Goal: Communication & Community: Share content

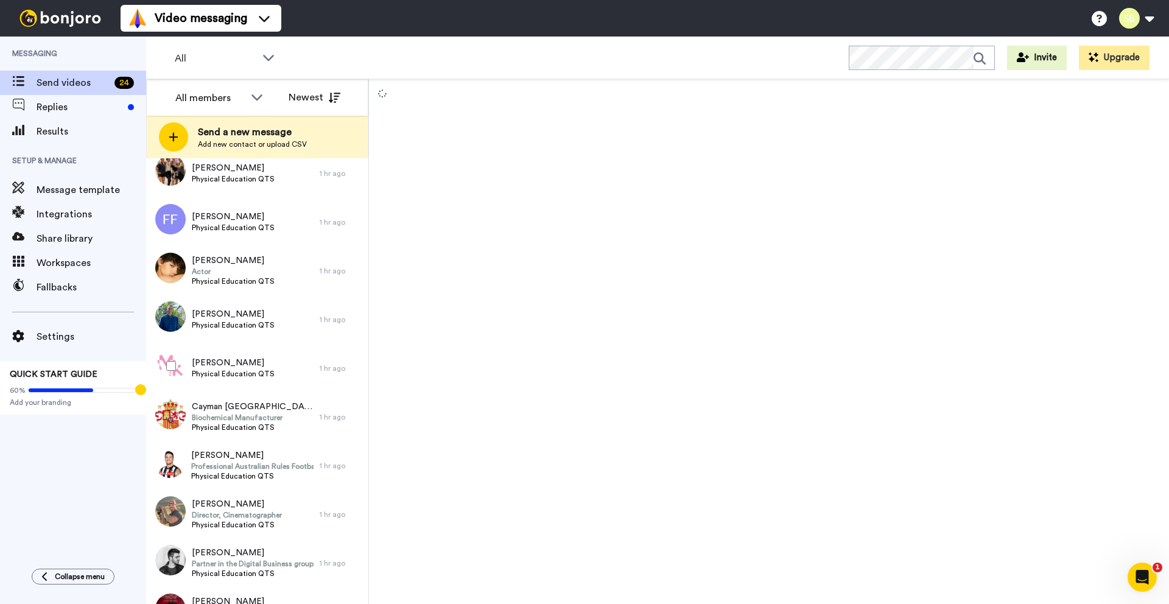
scroll to position [655, 0]
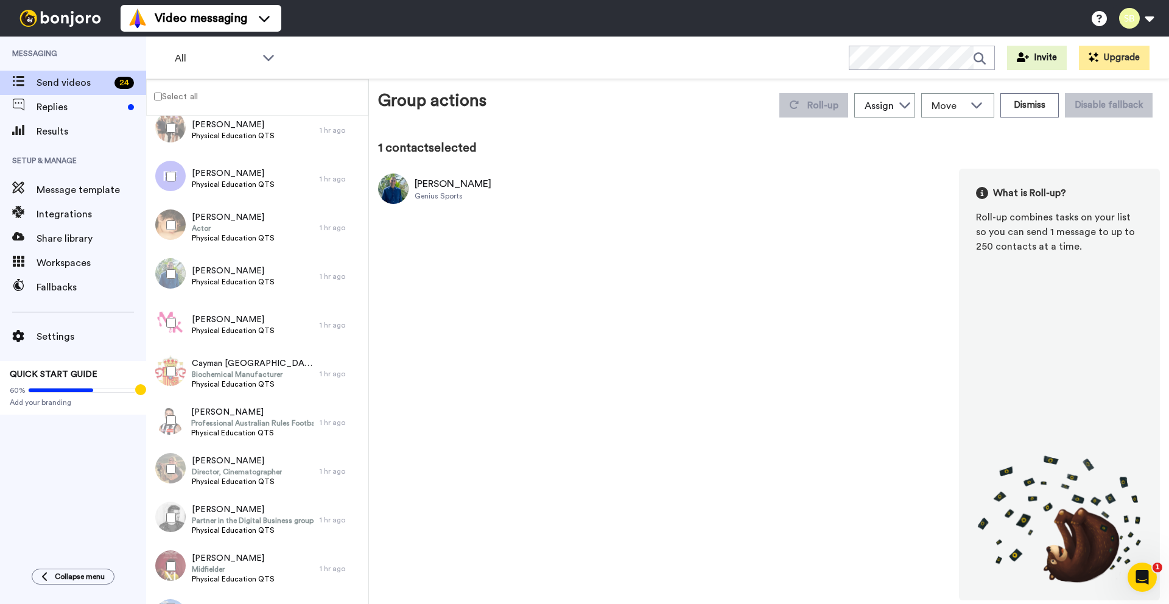
click at [403, 186] on img at bounding box center [393, 189] width 30 height 30
click at [358, 224] on img at bounding box center [369, 230] width 33 height 33
click at [463, 432] on div "Michael Patel Genius Sports What is Roll-up? Roll-up combines tasks on your lis…" at bounding box center [769, 385] width 782 height 432
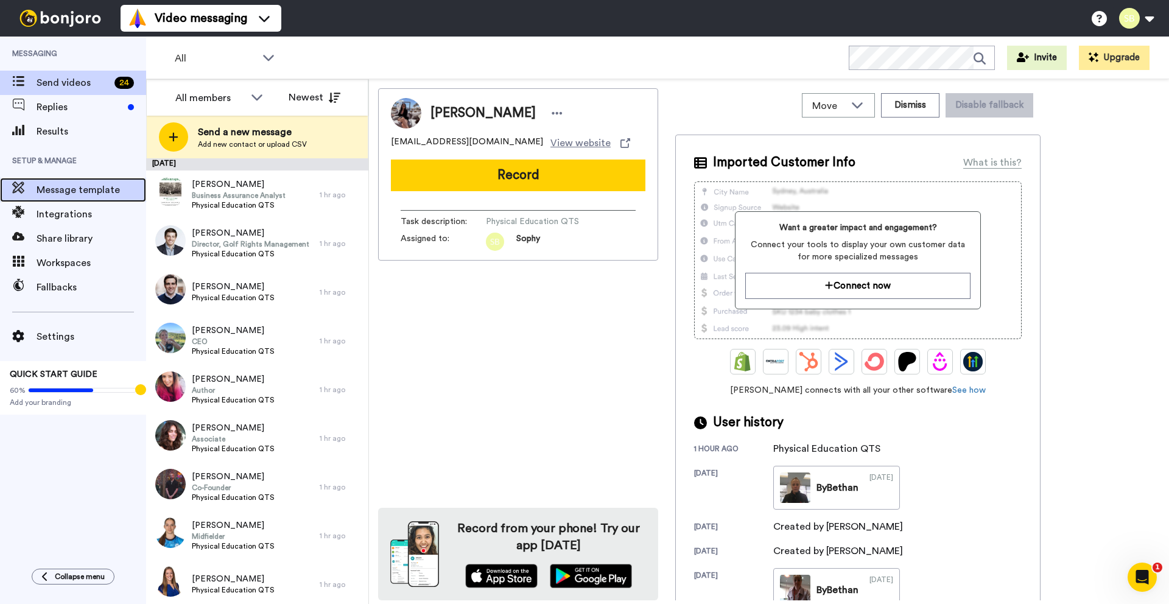
click at [59, 189] on span "Message template" at bounding box center [92, 190] width 110 height 15
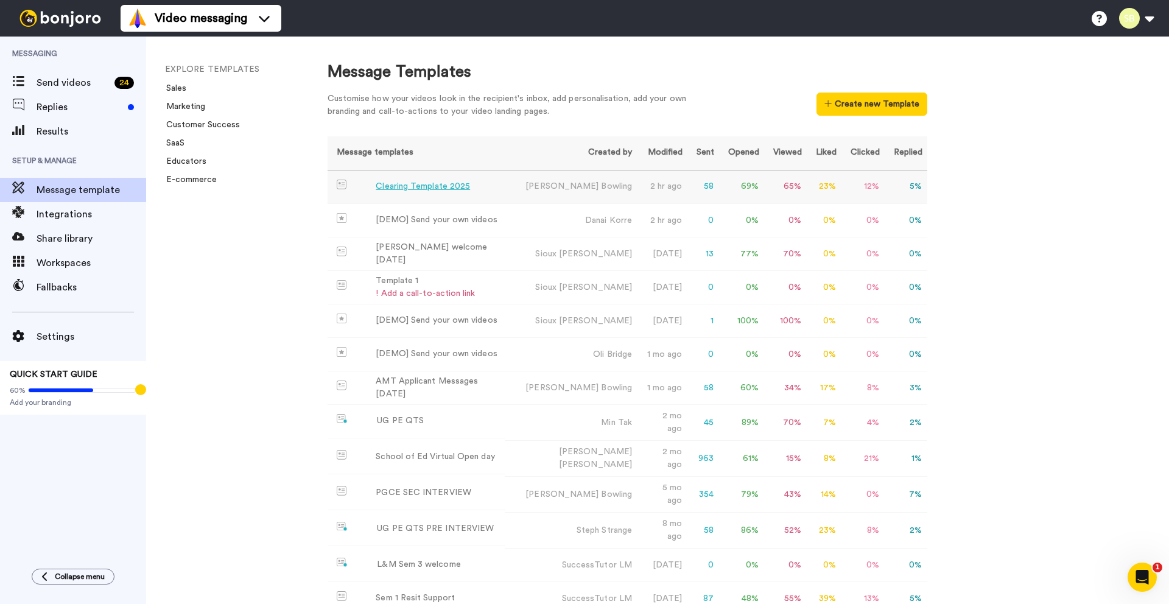
click at [406, 183] on div "Clearing Template 2025" at bounding box center [423, 186] width 94 height 13
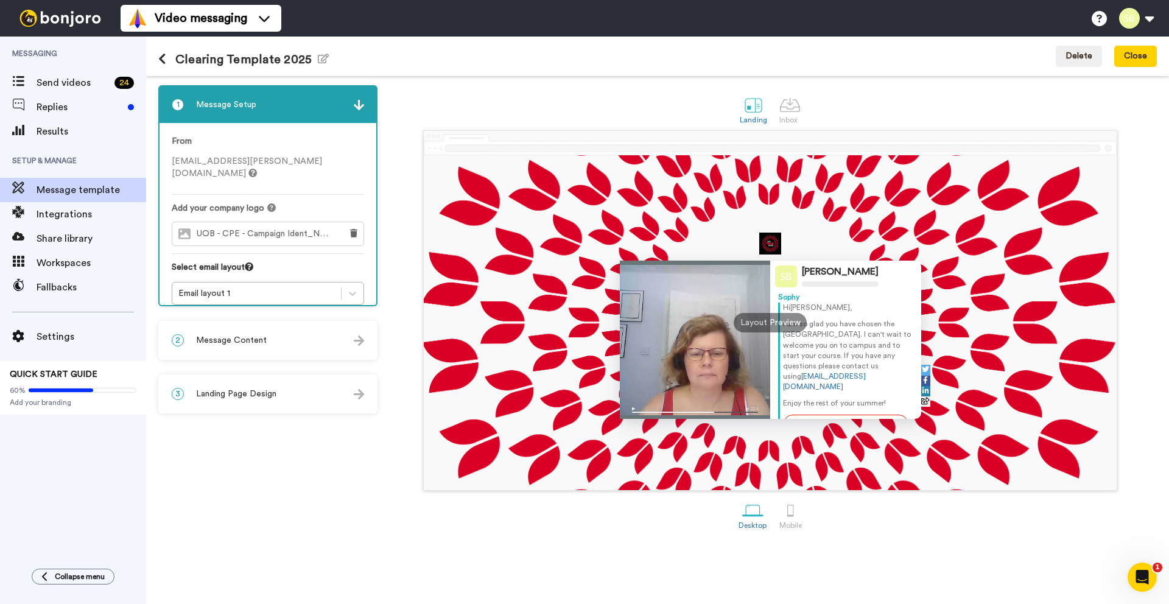
click at [225, 163] on span "sophy.bassett@beds.ac.uk" at bounding box center [247, 167] width 150 height 21
click at [224, 162] on span "sophy.bassett@beds.ac.uk" at bounding box center [247, 167] width 150 height 21
click at [217, 287] on div "Email layout 1" at bounding box center [256, 293] width 157 height 12
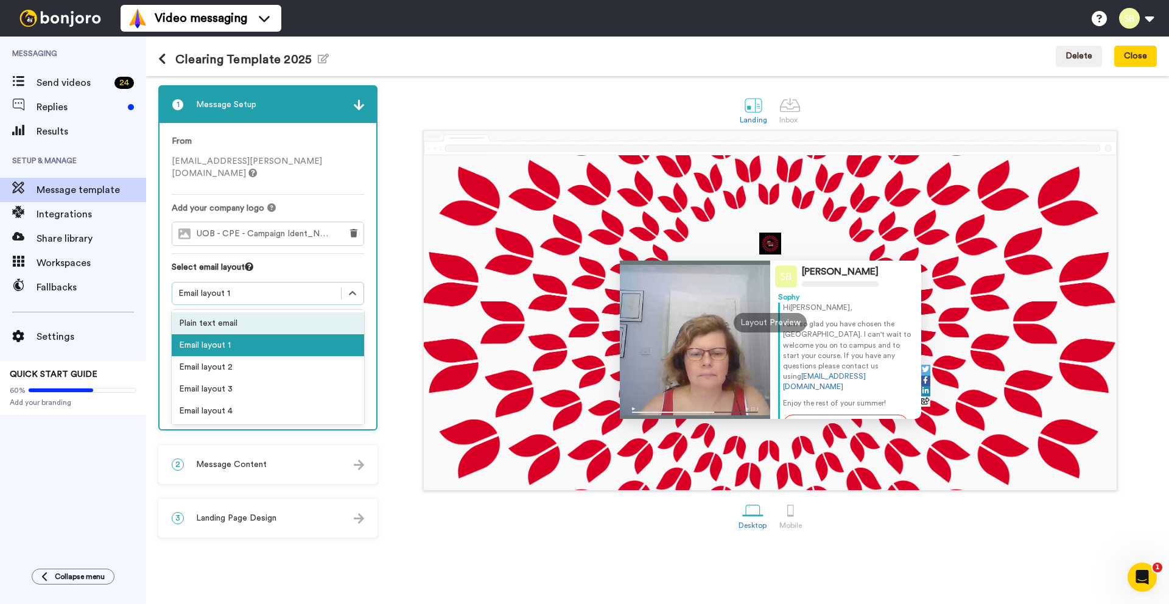
click at [245, 229] on span "UOB - CPE - Campaign Ident_No Gradient_CMYK-01.jpeg" at bounding box center [266, 234] width 138 height 10
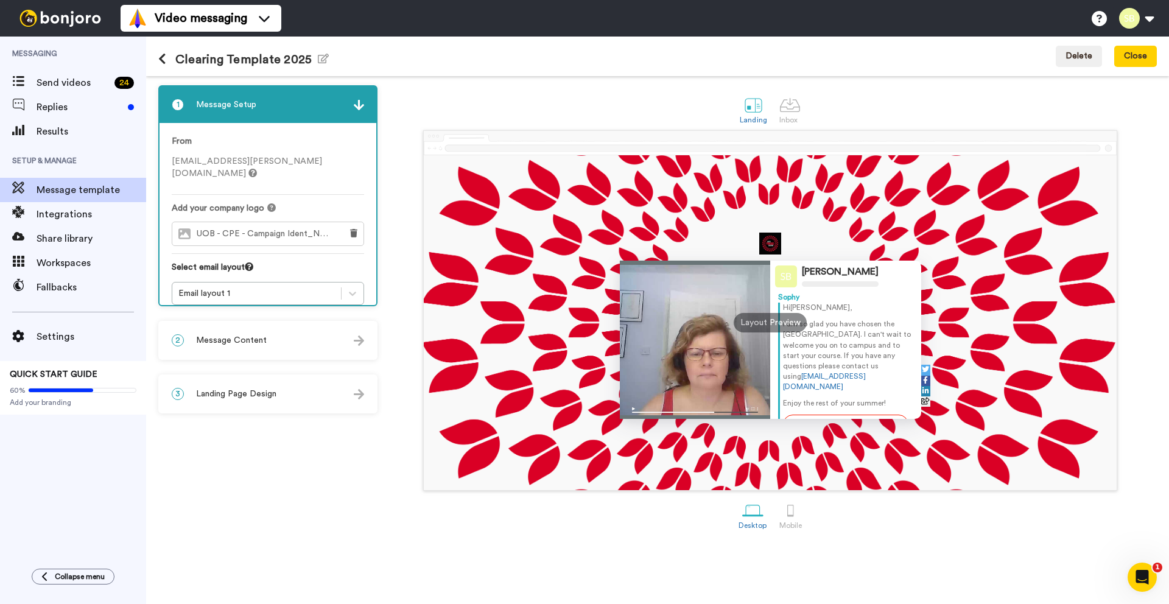
click at [244, 161] on span "sophy.bassett@beds.ac.uk" at bounding box center [247, 167] width 150 height 21
click at [257, 169] on icon at bounding box center [252, 173] width 9 height 9
click at [200, 165] on span "sophy.bassett@beds.ac.uk" at bounding box center [247, 167] width 150 height 21
click at [200, 164] on span "sophy.bassett@beds.ac.uk" at bounding box center [247, 167] width 150 height 21
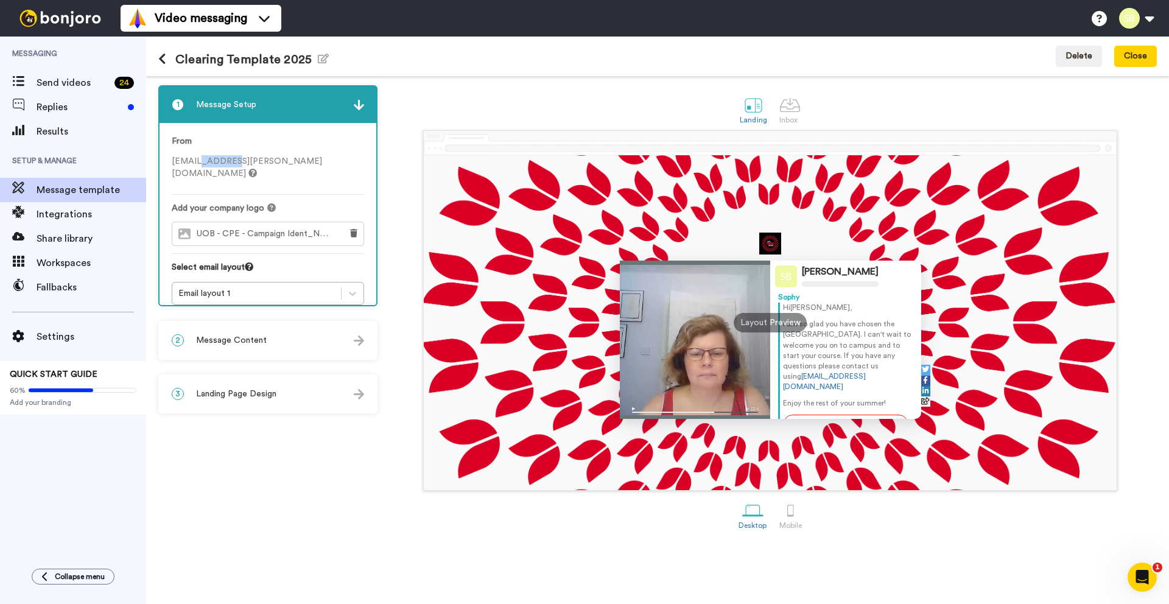
click at [200, 164] on span "sophy.bassett@beds.ac.uk" at bounding box center [247, 167] width 150 height 21
click at [205, 426] on div "1 Message Setup From sophy.bassett@beds.ac.uk Add your company logo UOB - CPE -…" at bounding box center [270, 340] width 225 height 510
click at [214, 342] on span "Message Content" at bounding box center [231, 340] width 71 height 12
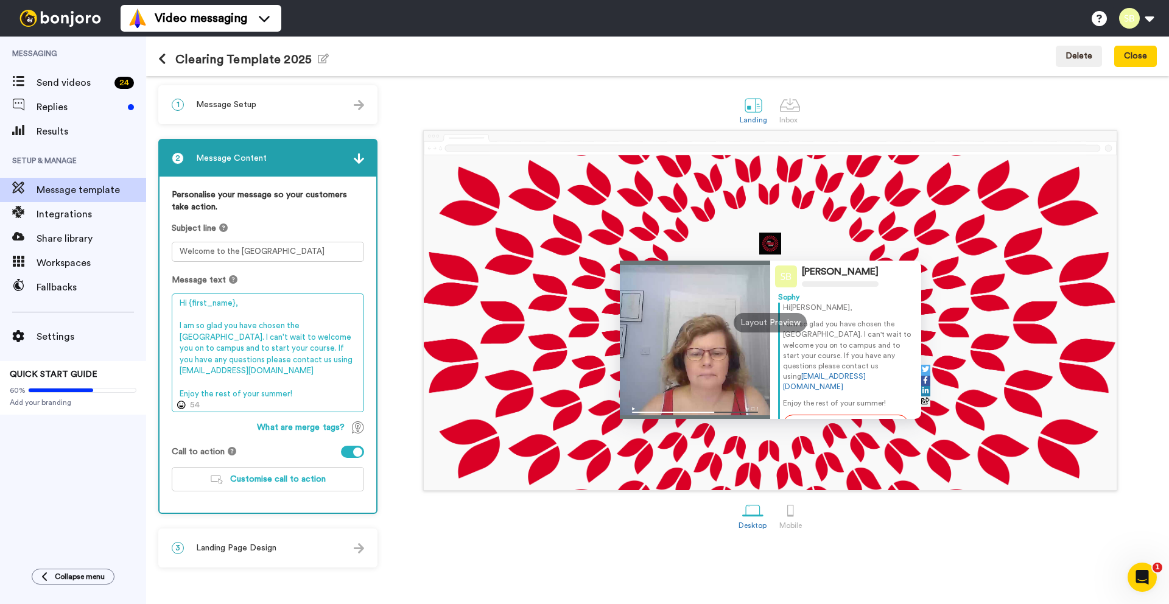
drag, startPoint x: 236, startPoint y: 305, endPoint x: 191, endPoint y: 305, distance: 45.1
click at [191, 305] on textarea "Hi {first_name}, I am so glad you have chosen the University of Bedfordshire. I…" at bounding box center [268, 353] width 192 height 119
drag, startPoint x: 245, startPoint y: 373, endPoint x: 180, endPoint y: 375, distance: 65.2
click at [180, 375] on textarea "Hi there! I am so glad you have chosen the University of Bedfordshire. I can't …" at bounding box center [268, 353] width 192 height 119
click at [311, 395] on textarea "Hi there! I am so glad you have chosen the University of Bedfordshire. I can't …" at bounding box center [268, 353] width 192 height 119
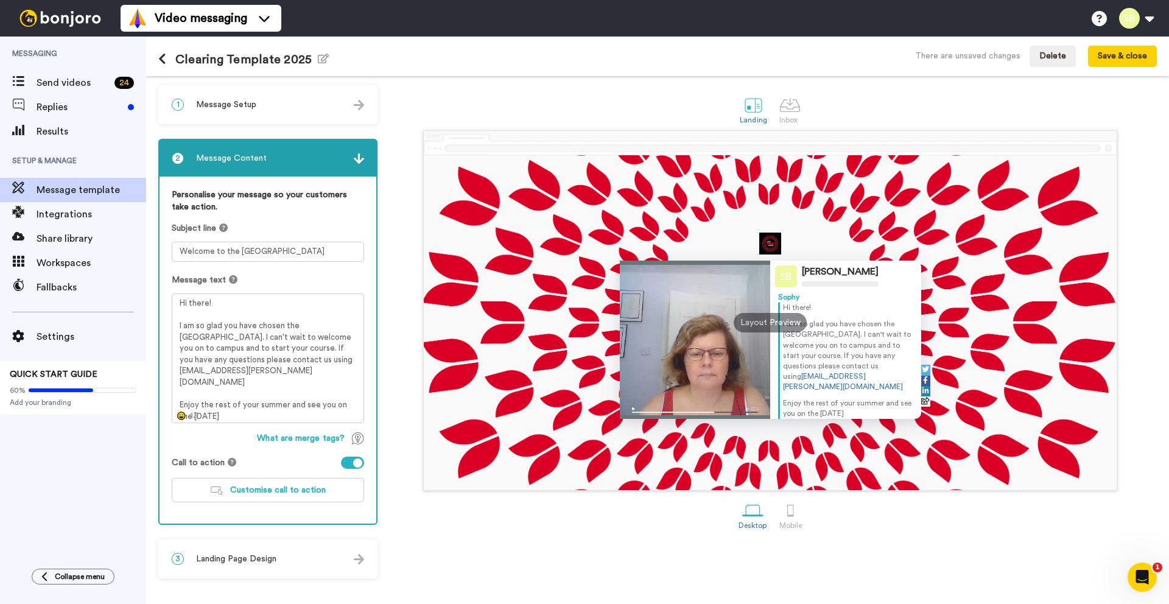
click at [183, 419] on icon at bounding box center [181, 416] width 9 height 9
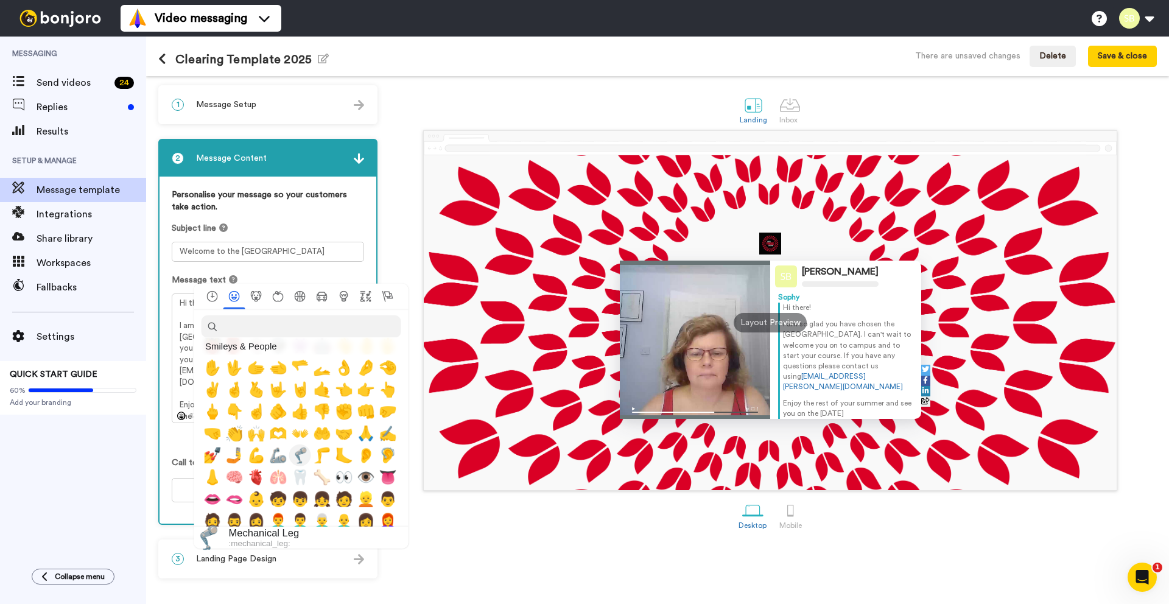
scroll to position [326, 0]
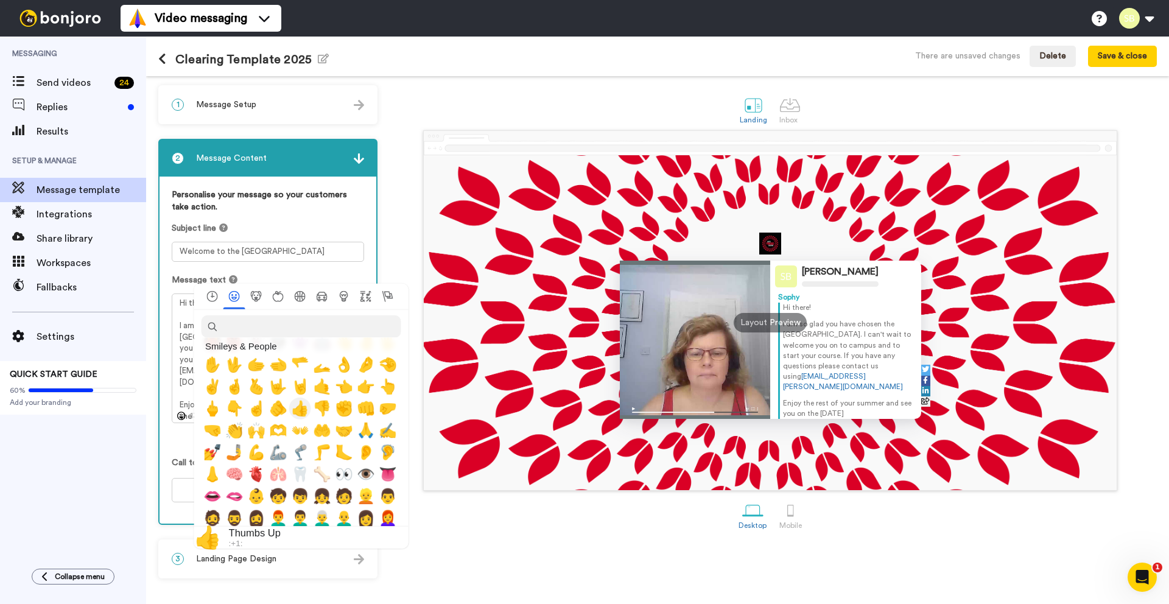
click at [302, 416] on span "👍" at bounding box center [300, 408] width 18 height 17
type textarea "Hi there! I am so glad you have chosen the University of Bedfordshire. I can't …"
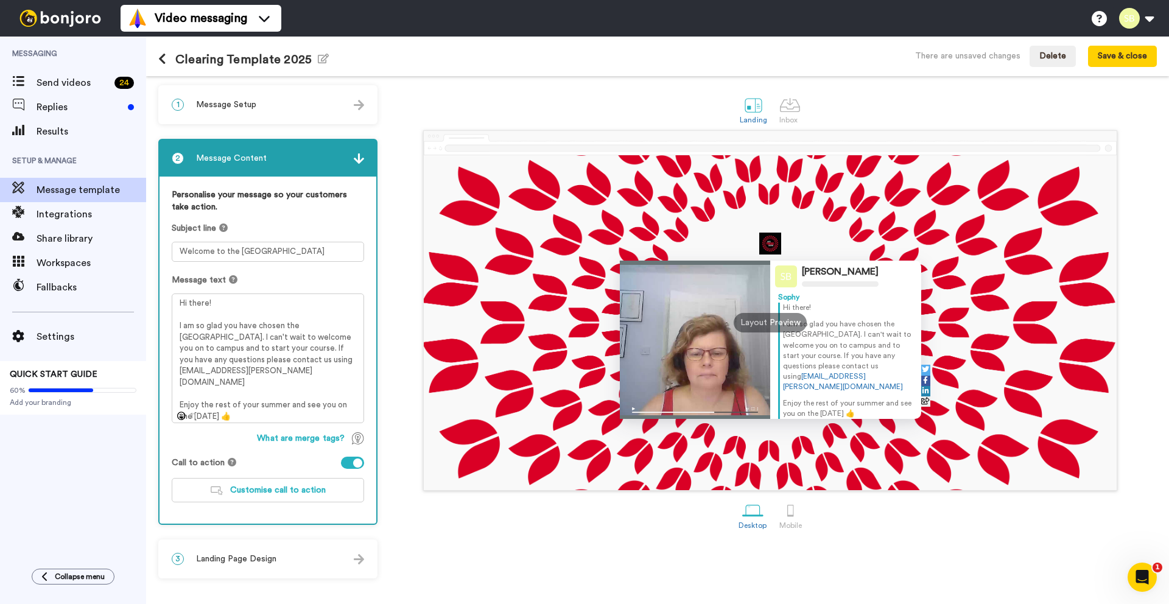
click at [214, 554] on span "Landing Page Design" at bounding box center [236, 559] width 80 height 12
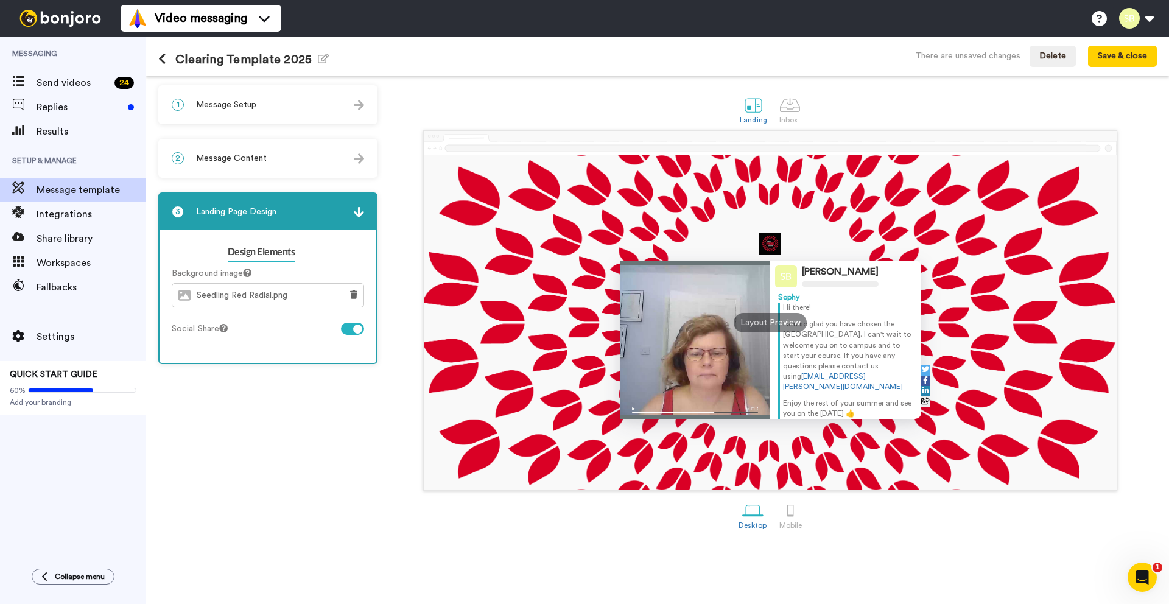
click at [273, 294] on span "Seedling Red Radial.png" at bounding box center [245, 296] width 97 height 10
click at [362, 214] on img at bounding box center [359, 212] width 10 height 10
click at [360, 213] on img at bounding box center [359, 212] width 10 height 10
click at [247, 160] on span "Message Content" at bounding box center [231, 158] width 71 height 12
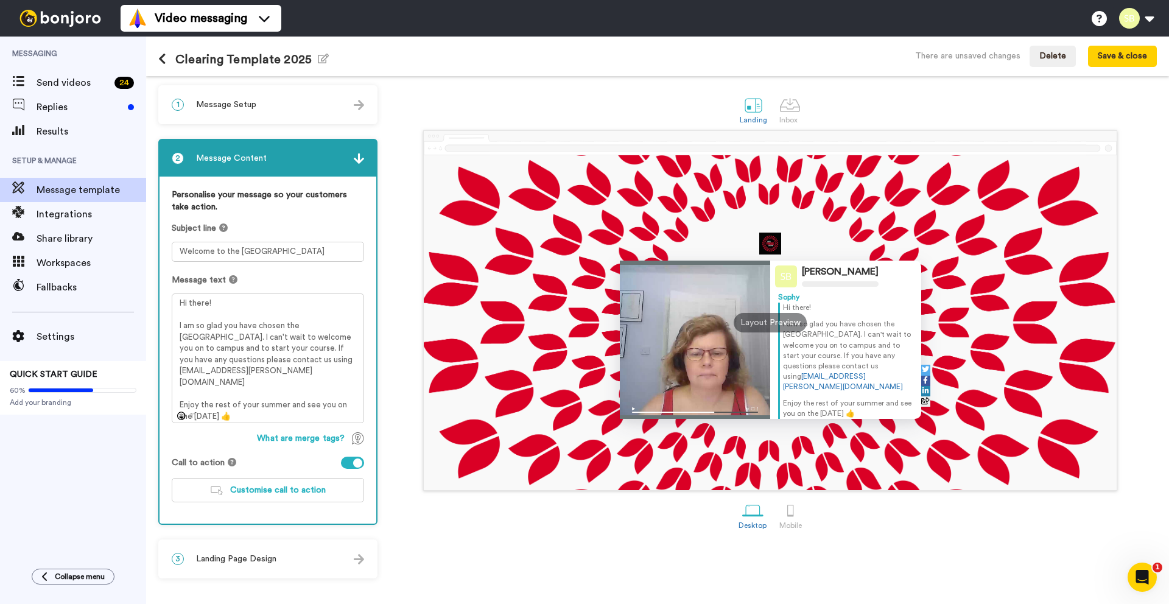
click at [359, 108] on img at bounding box center [359, 105] width 10 height 10
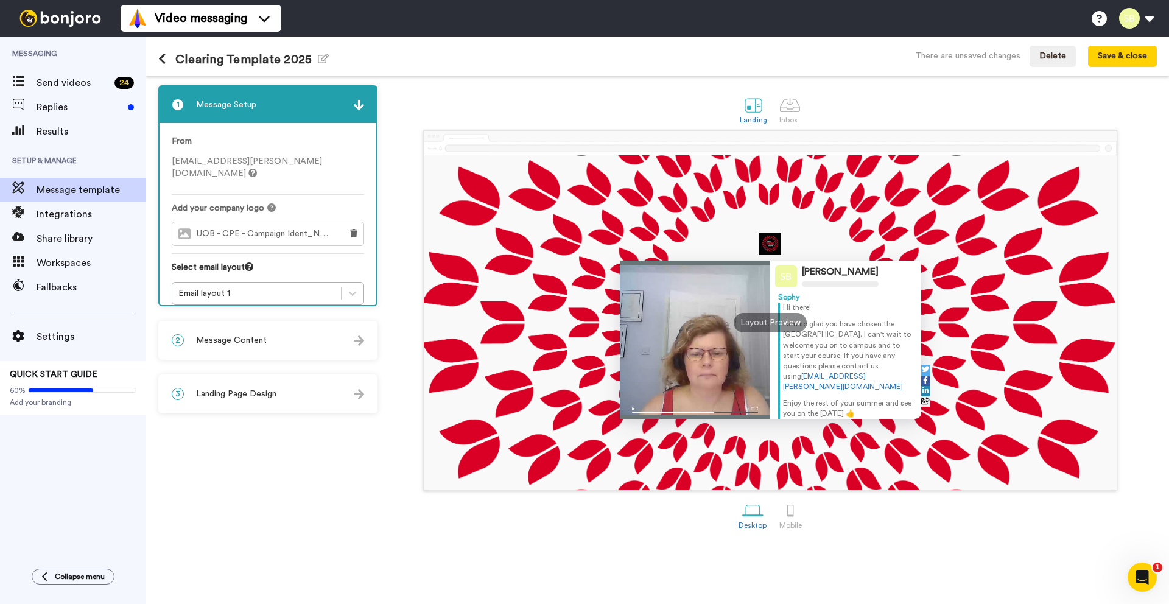
click at [242, 163] on span "sophy.bassett@beds.ac.uk" at bounding box center [247, 167] width 150 height 21
click at [213, 287] on div "Email layout 1" at bounding box center [256, 293] width 157 height 12
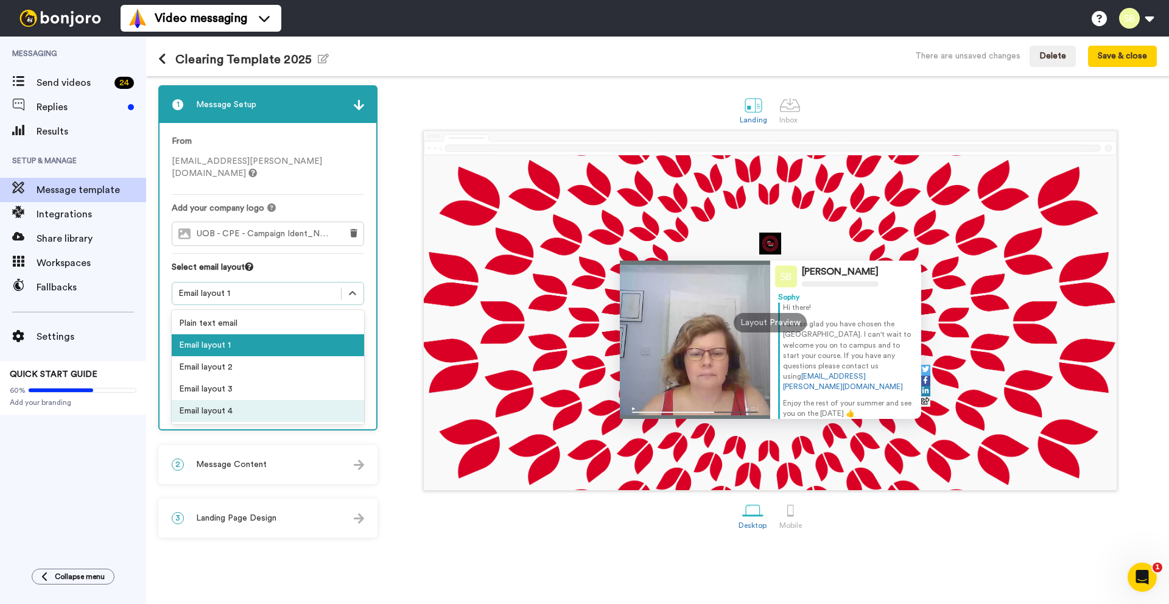
click at [218, 507] on div "3 Landing Page Design" at bounding box center [268, 518] width 217 height 37
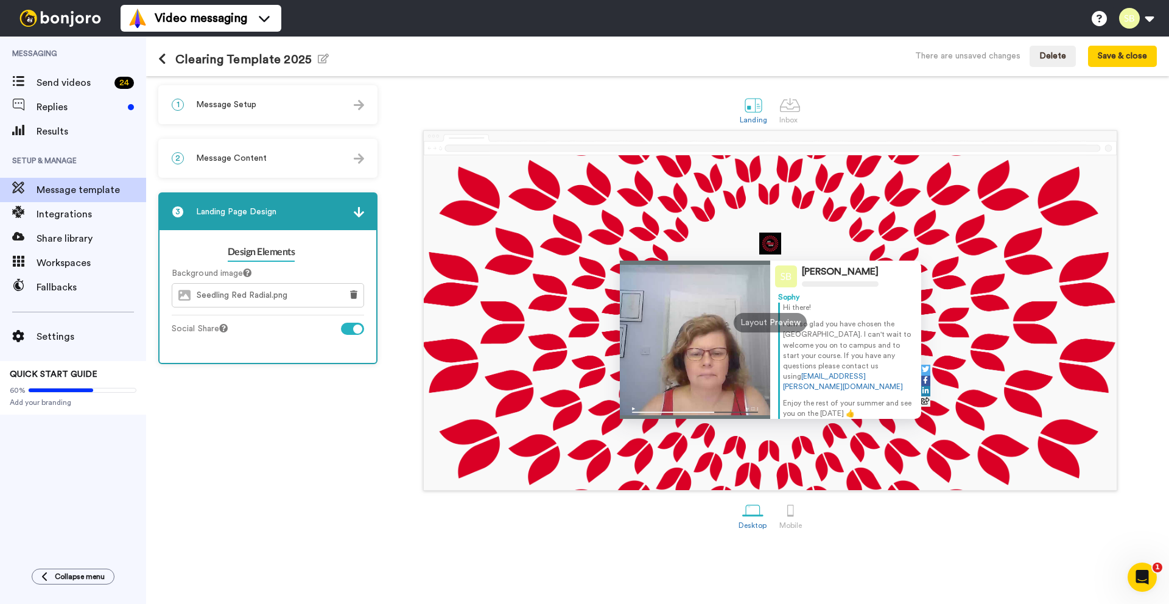
click at [269, 166] on div "2 Message Content" at bounding box center [268, 158] width 217 height 37
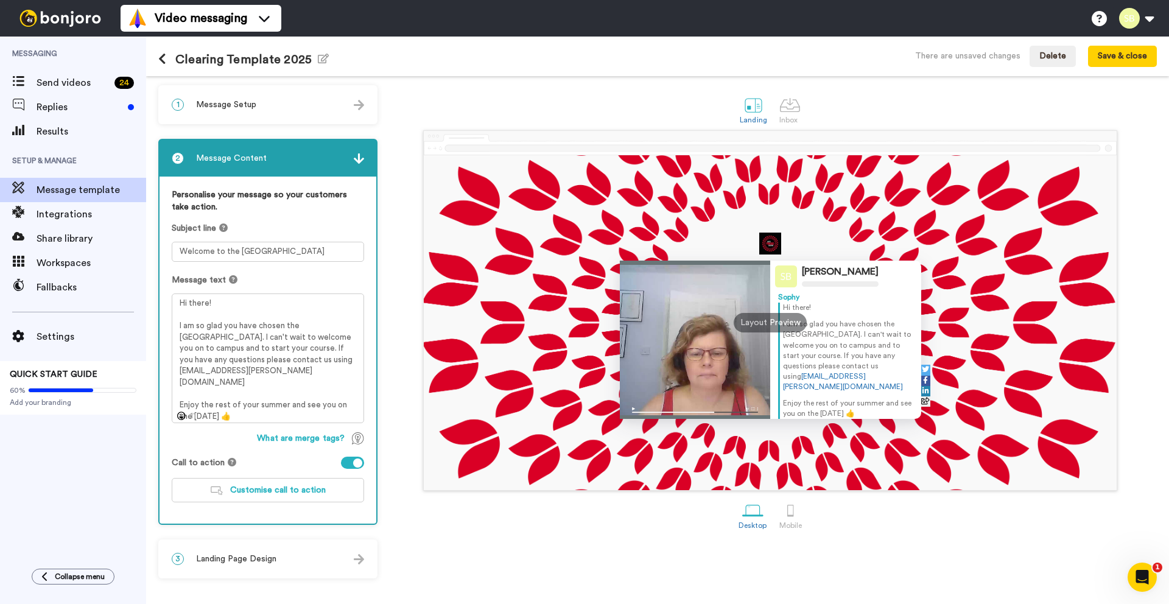
click at [235, 561] on span "Landing Page Design" at bounding box center [236, 559] width 80 height 12
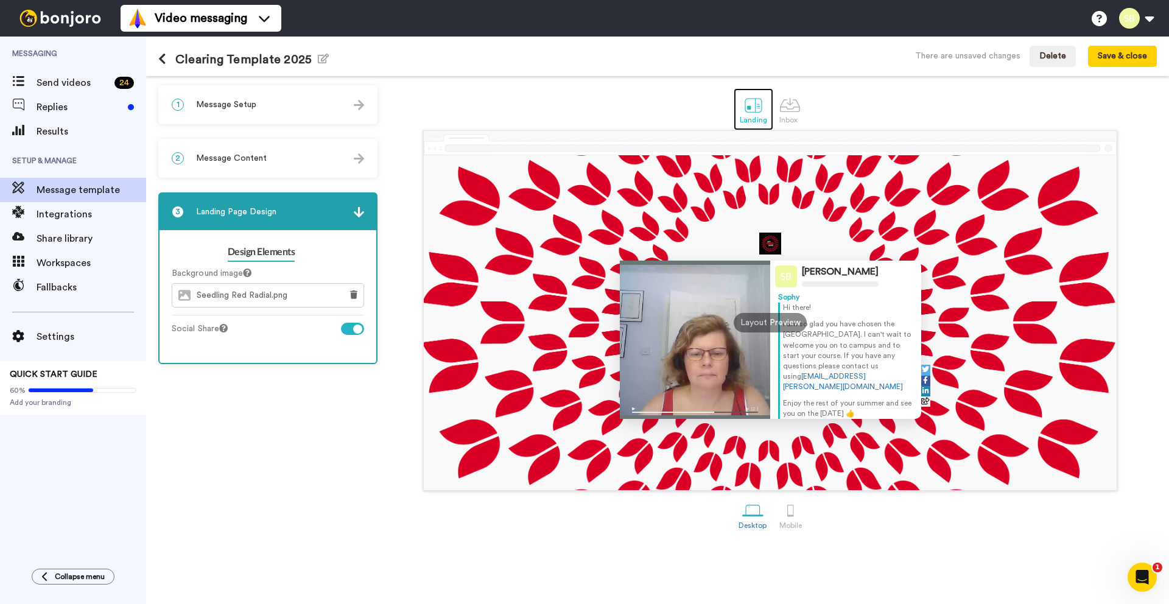
click at [755, 110] on div at bounding box center [753, 104] width 21 height 21
click at [784, 105] on div at bounding box center [790, 104] width 21 height 21
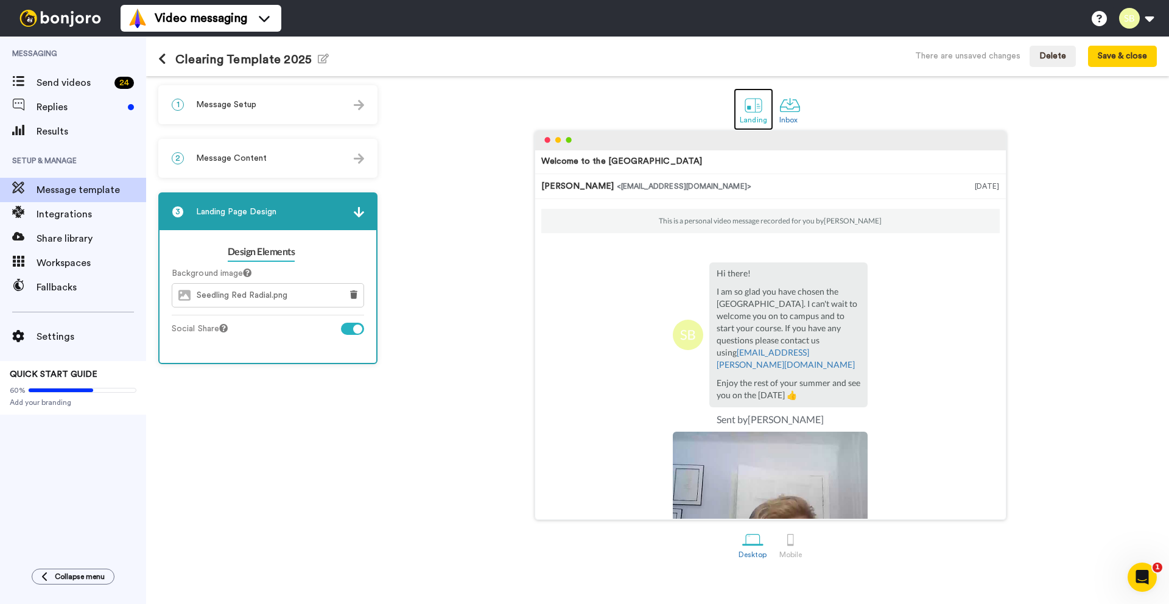
click at [761, 106] on div at bounding box center [753, 104] width 21 height 21
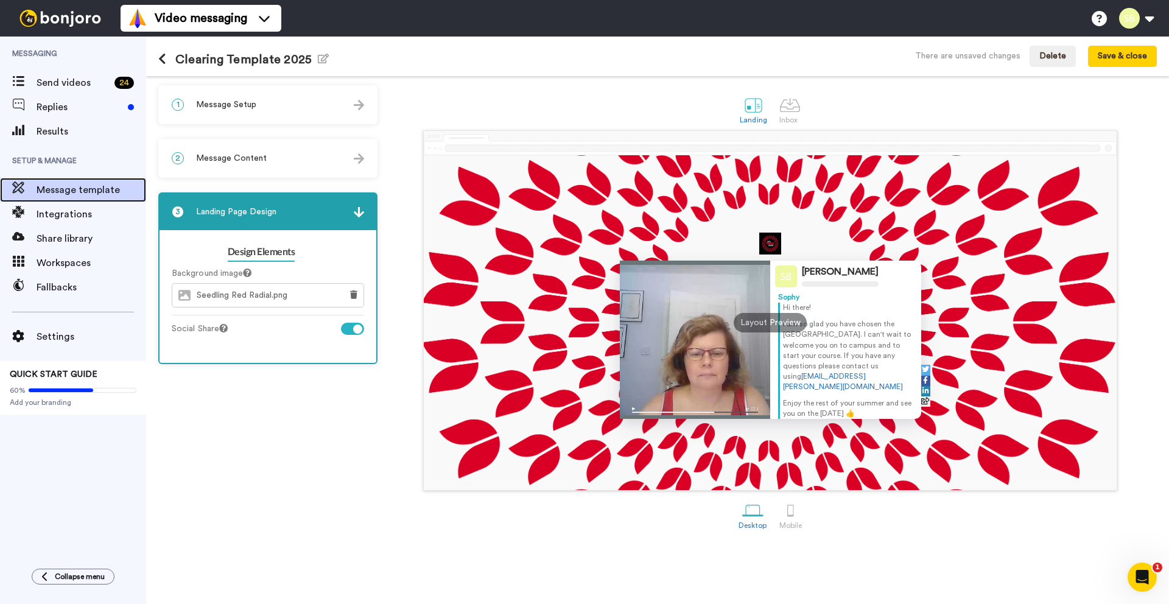
click at [63, 191] on span "Message template" at bounding box center [92, 190] width 110 height 15
click at [158, 62] on icon at bounding box center [162, 59] width 8 height 12
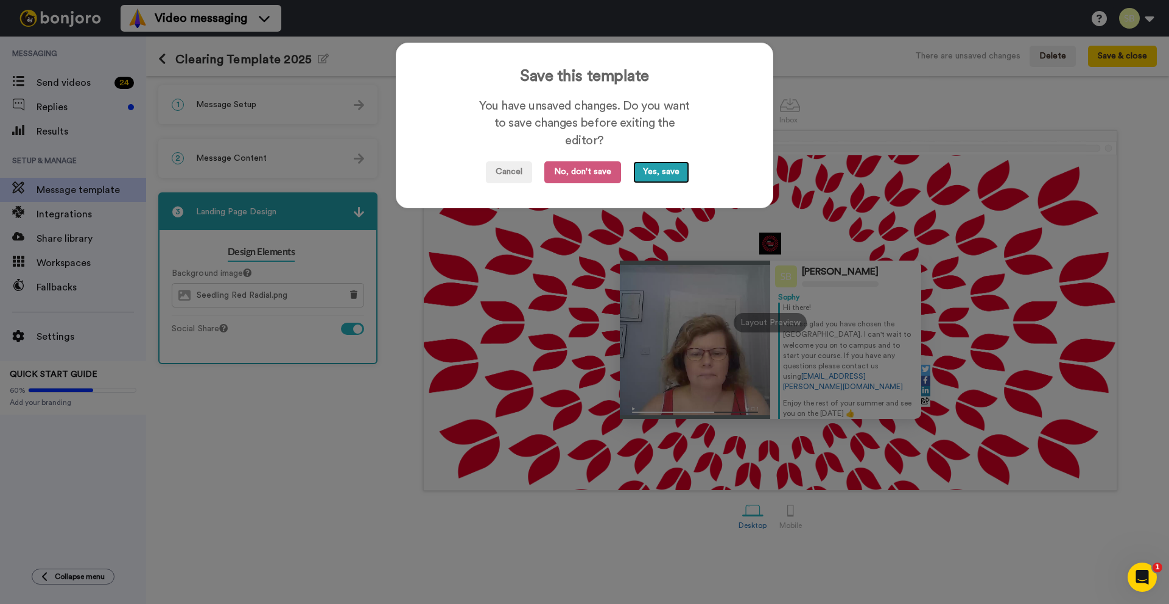
click at [669, 177] on button "Yes, save" at bounding box center [661, 172] width 56 height 22
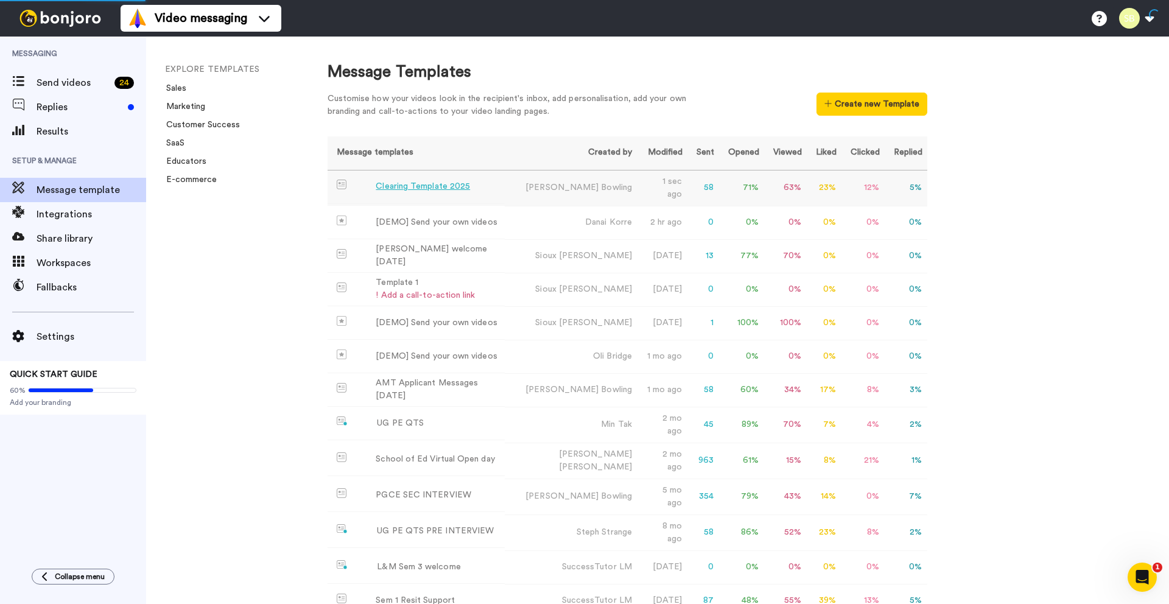
click at [418, 190] on div "Clearing Template 2025" at bounding box center [423, 186] width 94 height 13
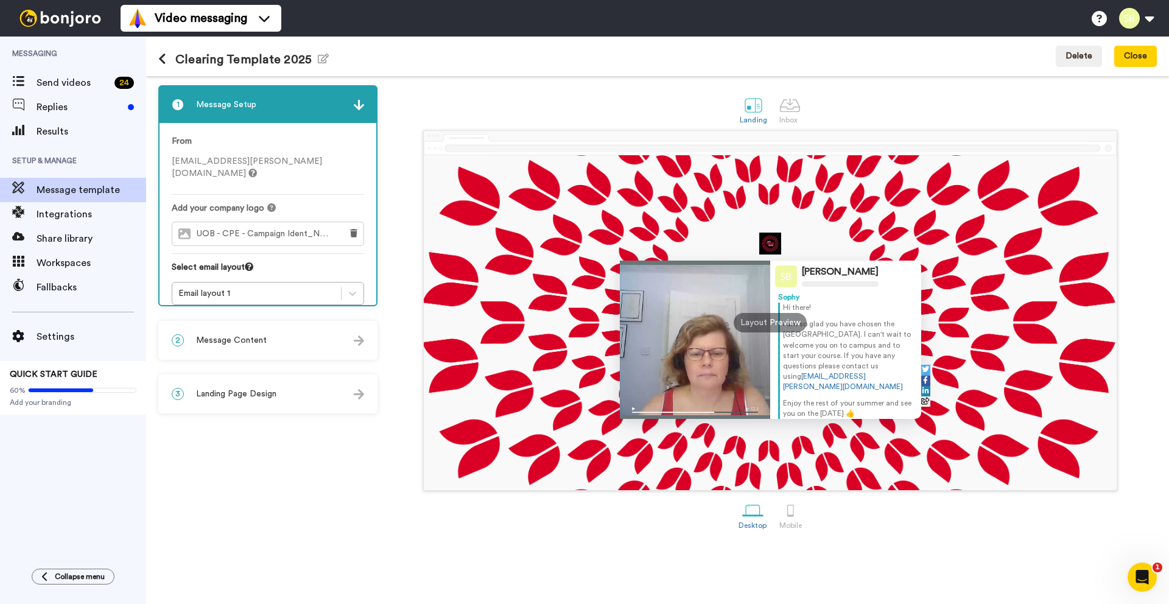
click at [163, 60] on icon at bounding box center [162, 59] width 8 height 12
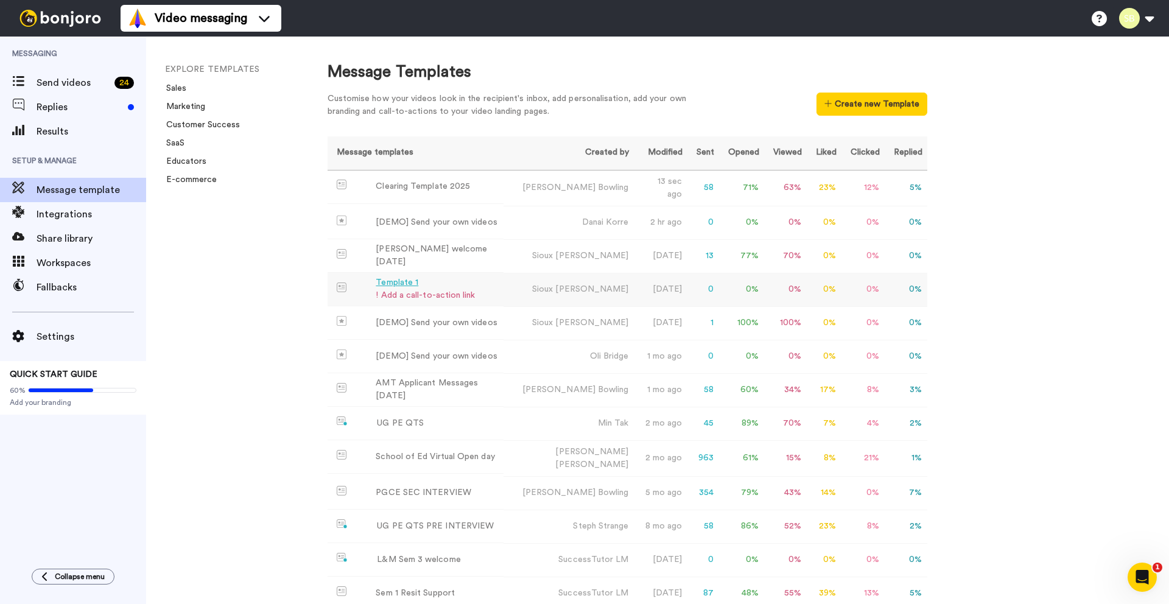
click at [412, 293] on div "! Add a call-to-action link" at bounding box center [425, 295] width 99 height 13
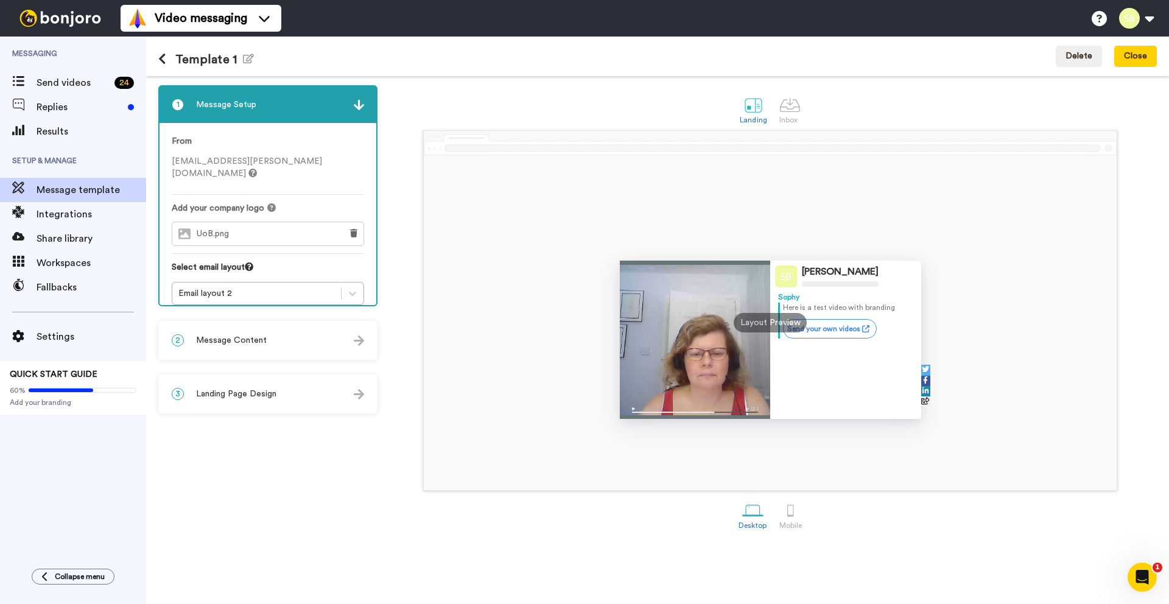
click at [246, 336] on span "Message Content" at bounding box center [231, 340] width 71 height 12
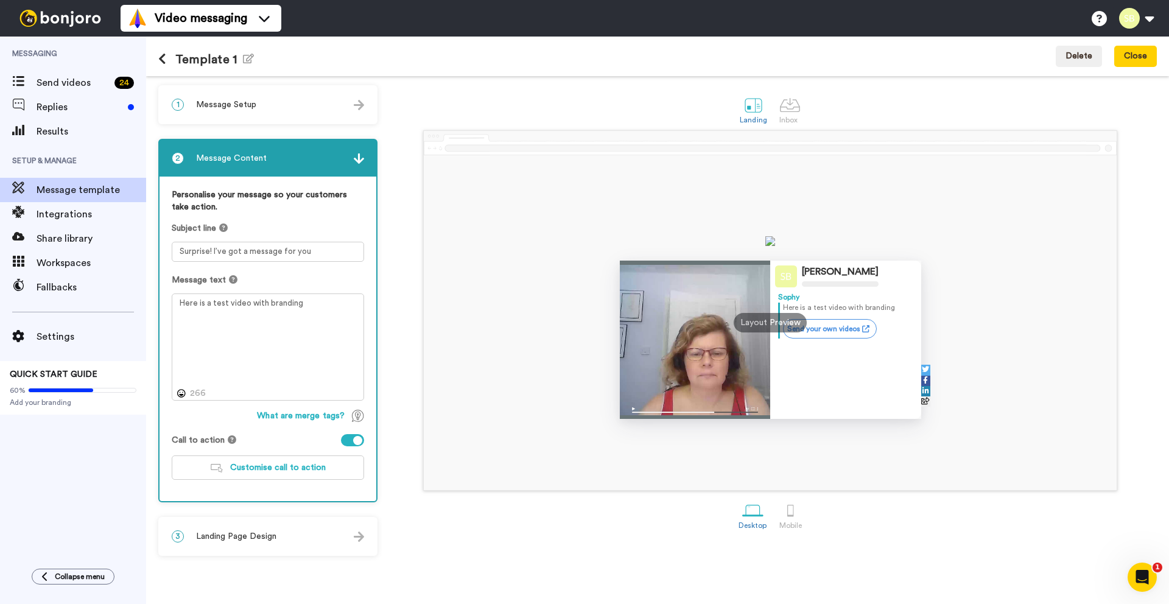
click at [361, 166] on div "2 Message Content" at bounding box center [268, 158] width 217 height 37
click at [358, 163] on img at bounding box center [359, 158] width 10 height 10
click at [166, 63] on icon at bounding box center [162, 59] width 8 height 12
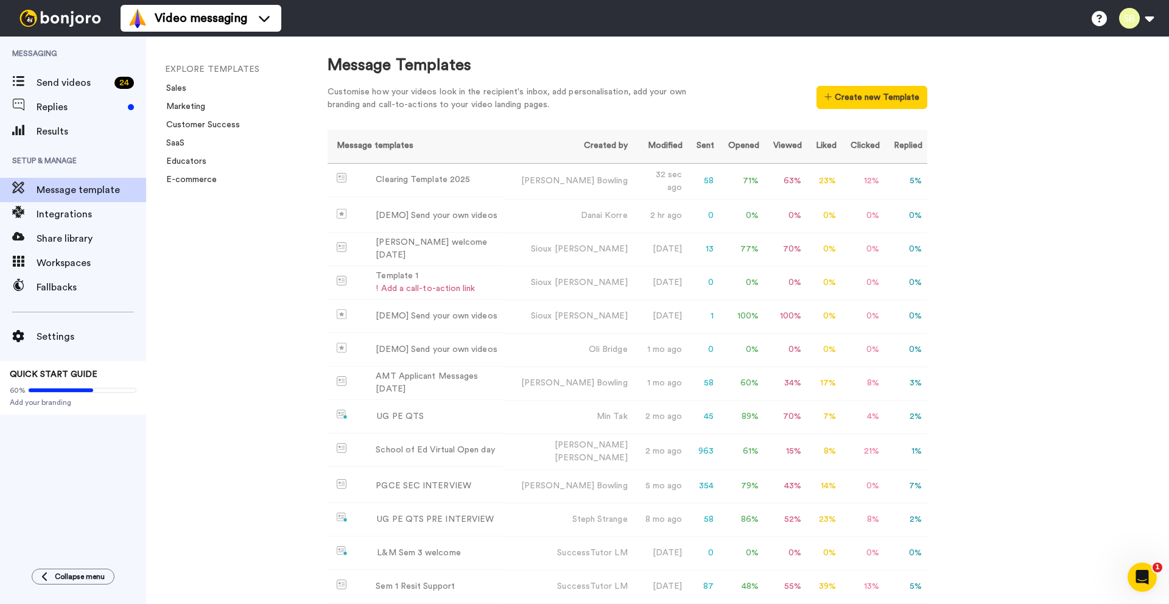
scroll to position [8, 0]
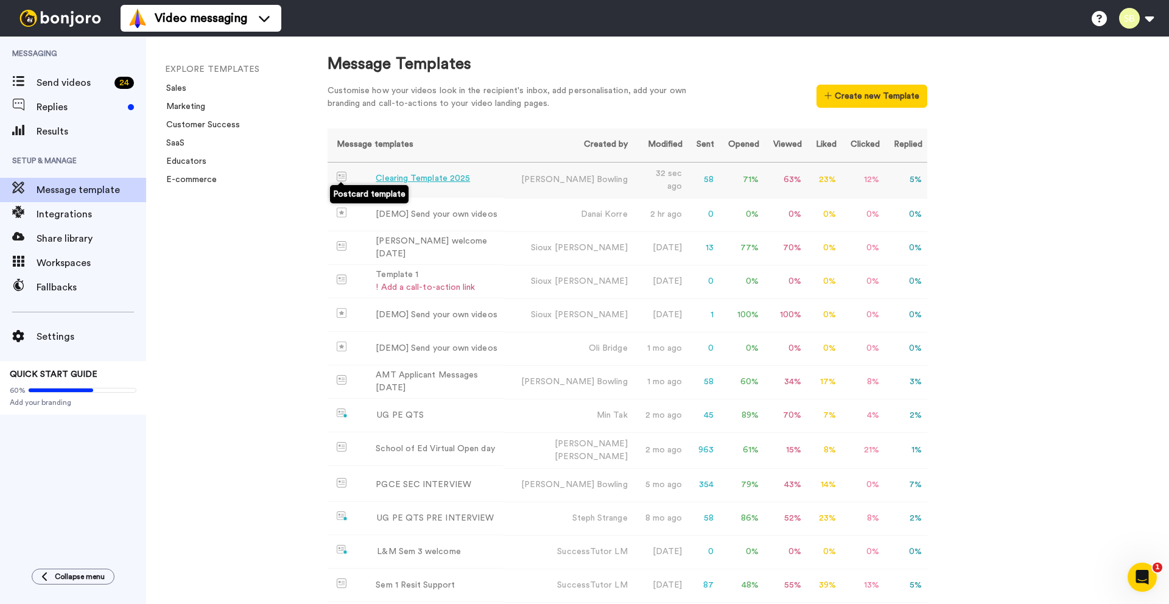
click at [340, 179] on img at bounding box center [342, 177] width 10 height 10
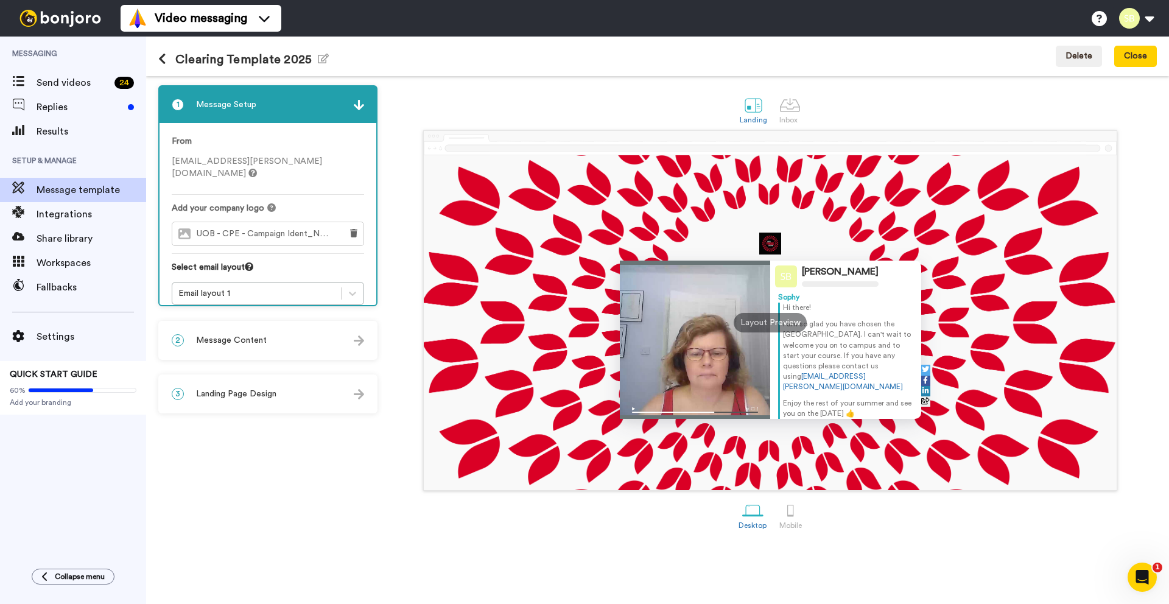
click at [269, 162] on span "sophy.bassett@beds.ac.uk" at bounding box center [247, 167] width 150 height 21
click at [265, 229] on span "UOB - CPE - Campaign Ident_No Gradient_CMYK-01.jpeg" at bounding box center [266, 234] width 138 height 10
click at [212, 287] on div "Email layout 1" at bounding box center [256, 293] width 157 height 12
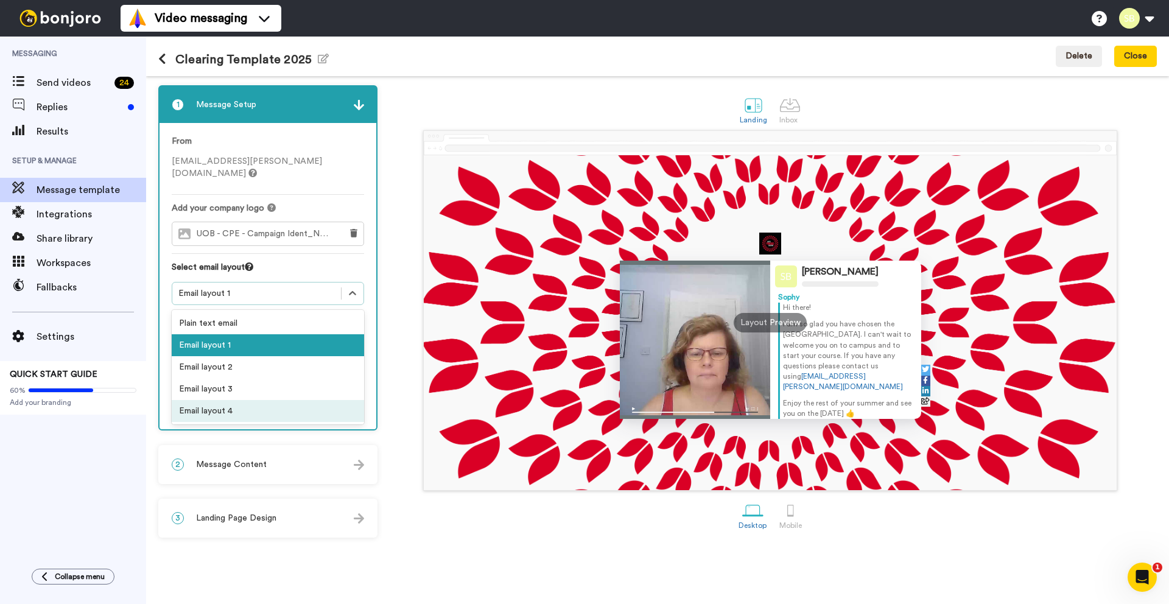
click at [224, 469] on div "1 Message Setup From sophy.bassett@beds.ac.uk Add your company logo UOB - CPE -…" at bounding box center [270, 340] width 225 height 510
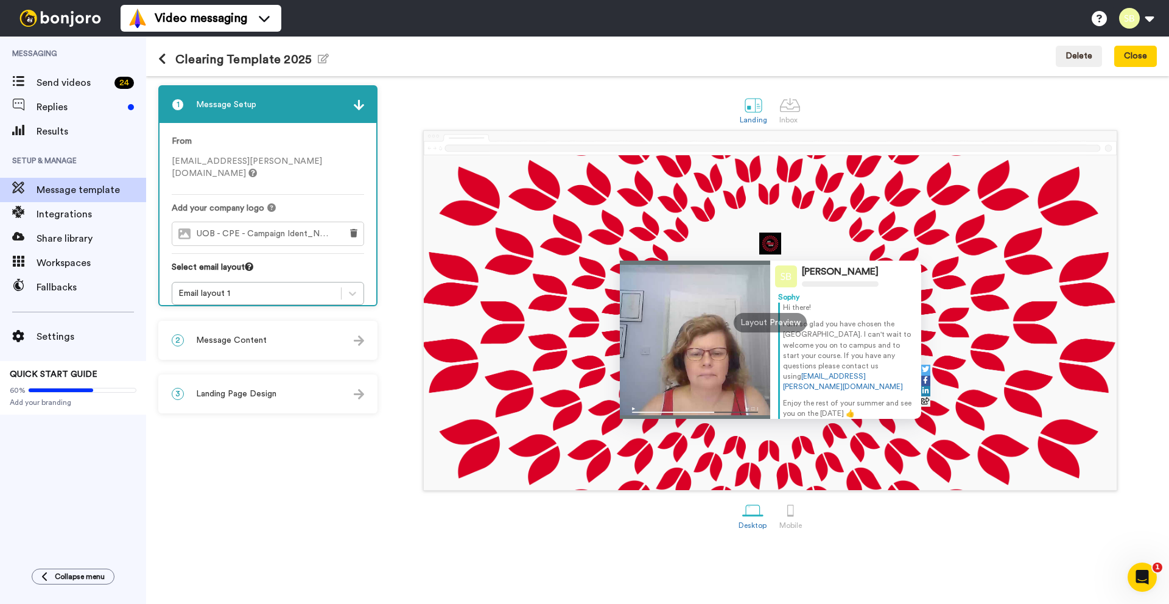
click at [233, 350] on div "2 Message Content" at bounding box center [268, 340] width 217 height 37
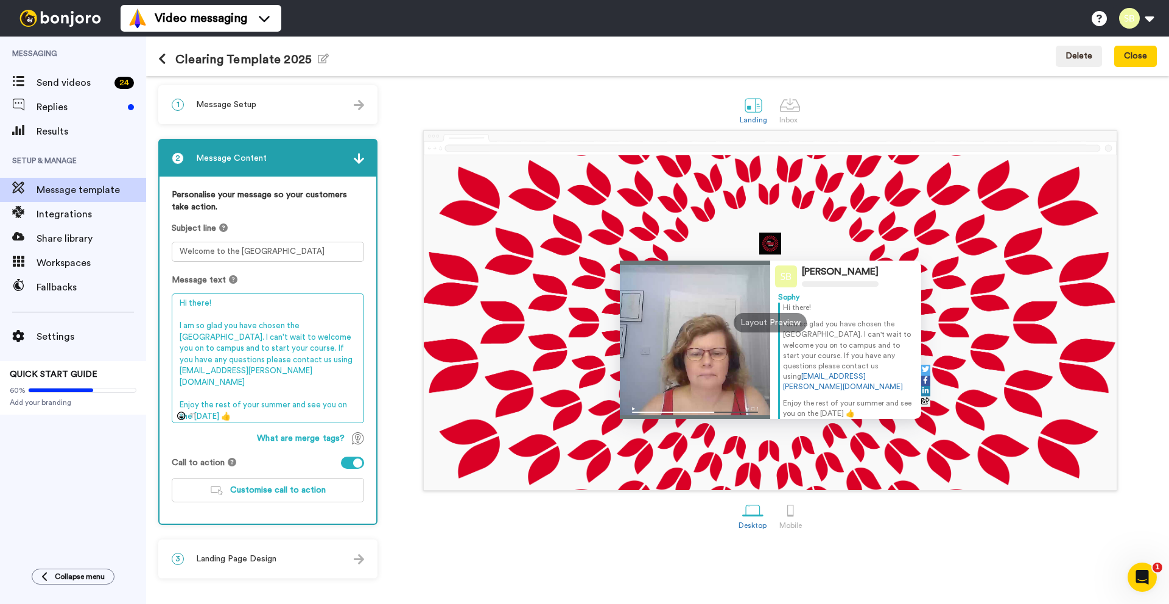
drag, startPoint x: 263, startPoint y: 375, endPoint x: 301, endPoint y: 364, distance: 39.9
click at [301, 364] on textarea "Hi there! I am so glad you have chosen the University of Bedfordshire. I can't …" at bounding box center [268, 359] width 192 height 130
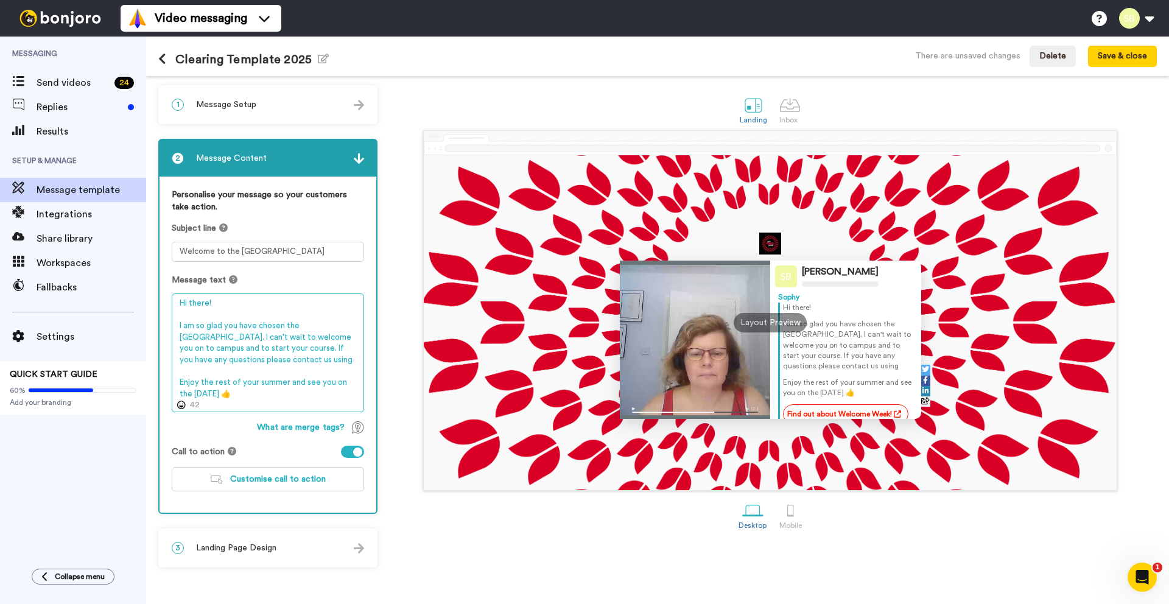
type textarea "Hi there! I am so glad you have chosen the University of Bedfordshire. I can't …"
click at [239, 553] on span "Landing Page Design" at bounding box center [236, 548] width 80 height 12
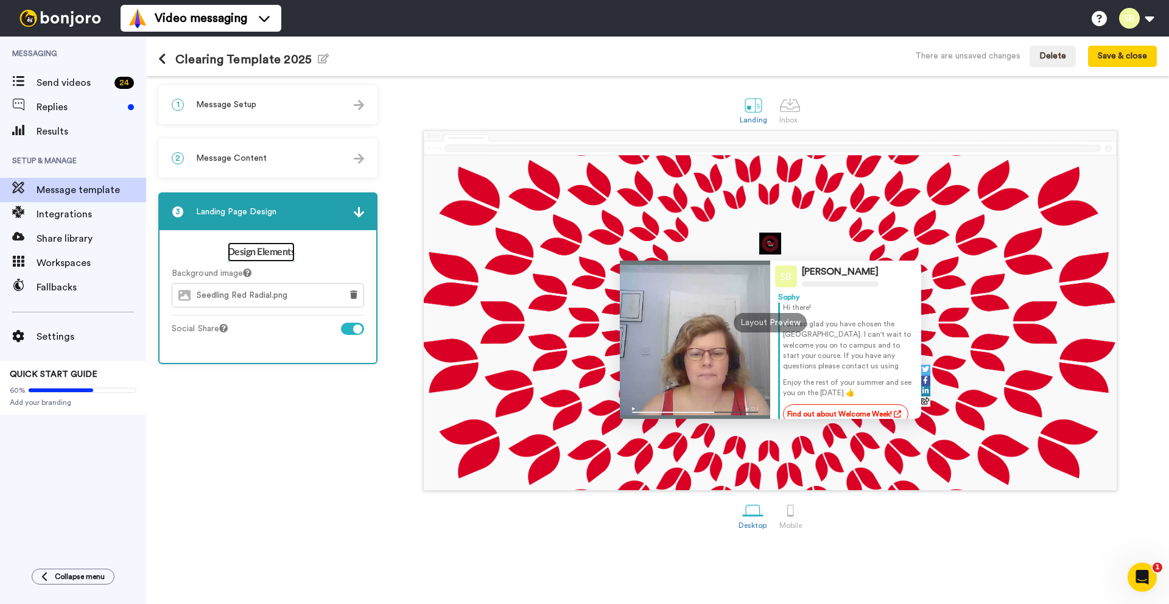
click at [267, 245] on link "Design Elements" at bounding box center [262, 251] width 68 height 19
click at [267, 248] on link "Design Elements" at bounding box center [262, 251] width 68 height 19
click at [220, 328] on label "Social Share" at bounding box center [200, 329] width 56 height 13
click at [202, 331] on label "Social Share" at bounding box center [200, 329] width 56 height 13
click at [227, 294] on span "Seedling Red Radial.png" at bounding box center [245, 296] width 97 height 10
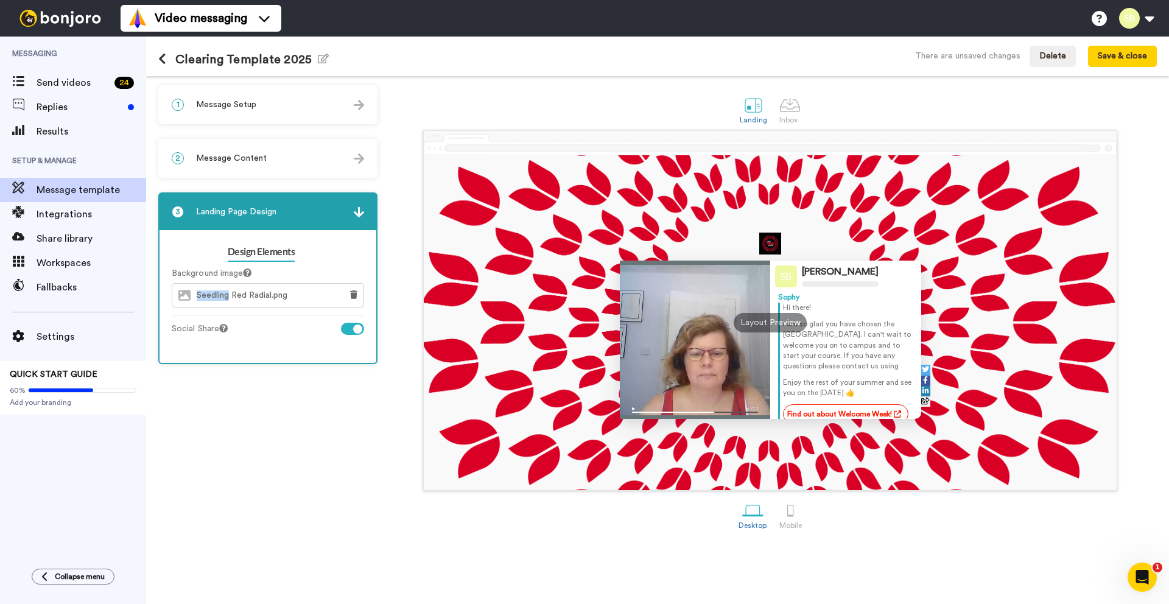
click at [227, 294] on span "Seedling Red Radial.png" at bounding box center [245, 296] width 97 height 10
click at [245, 373] on div "1 Message Setup From sophy.bassett@beds.ac.uk Add your company logo UOB - CPE -…" at bounding box center [270, 340] width 225 height 510
click at [65, 114] on span "Replies" at bounding box center [80, 107] width 86 height 15
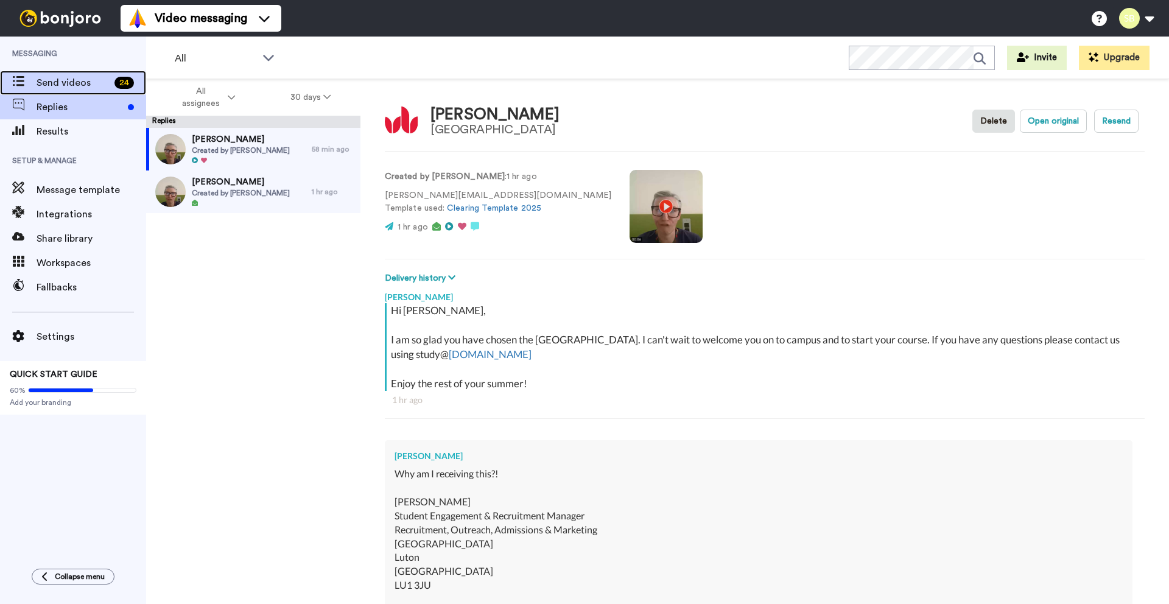
click at [76, 85] on span "Send videos" at bounding box center [73, 83] width 73 height 15
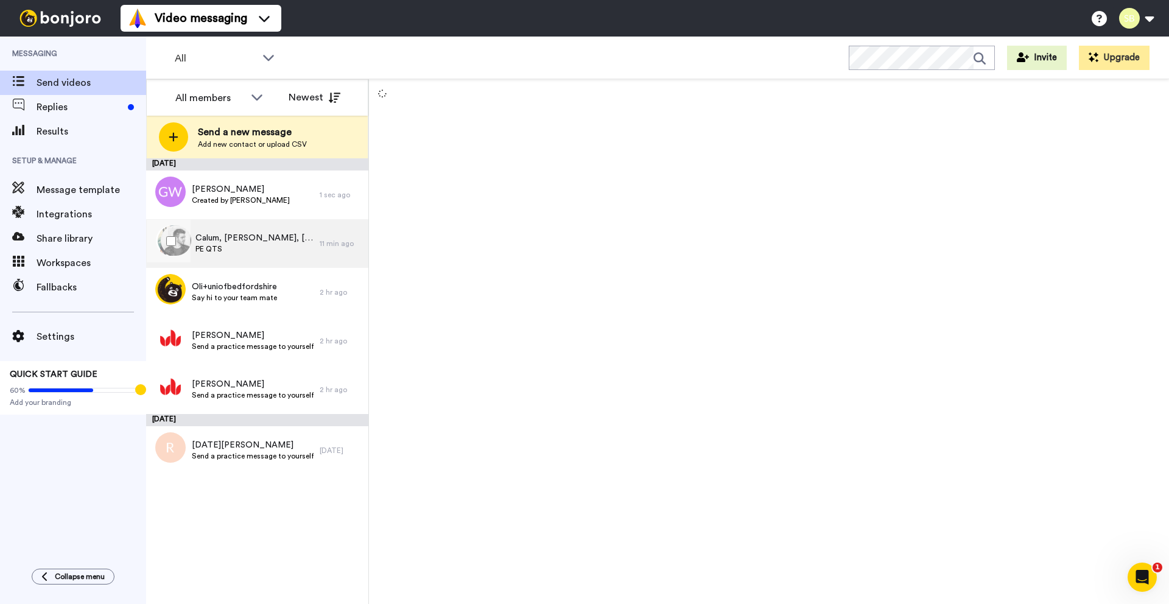
click at [248, 249] on span "PE QTS" at bounding box center [255, 249] width 118 height 10
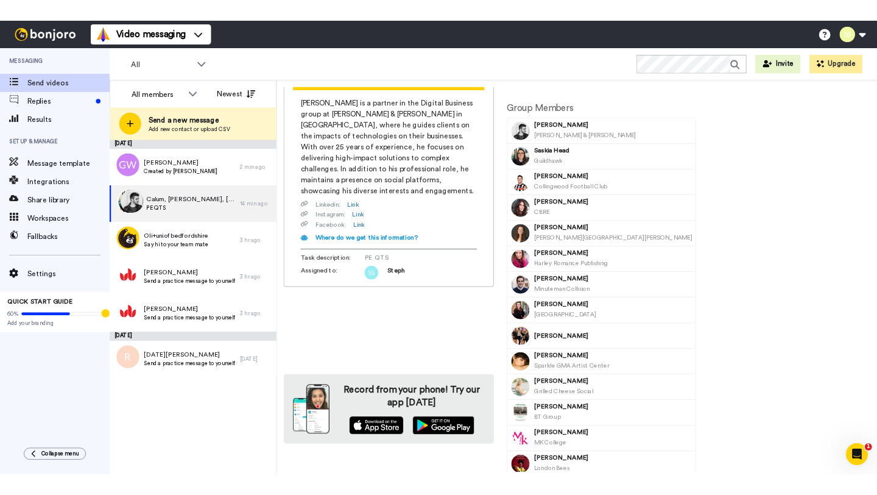
scroll to position [38, 0]
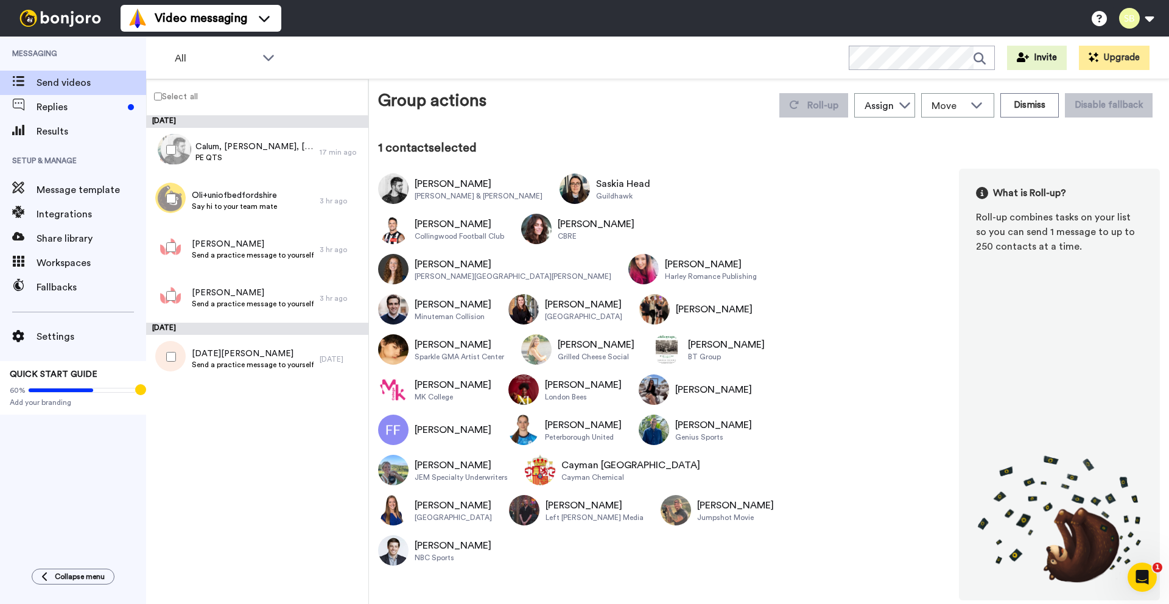
click at [449, 181] on div "Calum Murray" at bounding box center [479, 184] width 128 height 15
click at [404, 187] on img at bounding box center [393, 189] width 30 height 30
click at [236, 429] on div "August 14 Calum, Saskia, Jack & 21 others PE QTS 17 min ago Oli+uniofbedfordshi…" at bounding box center [257, 360] width 222 height 488
click at [250, 151] on span "Calum, Saskia, Jack & 21 others" at bounding box center [255, 147] width 118 height 12
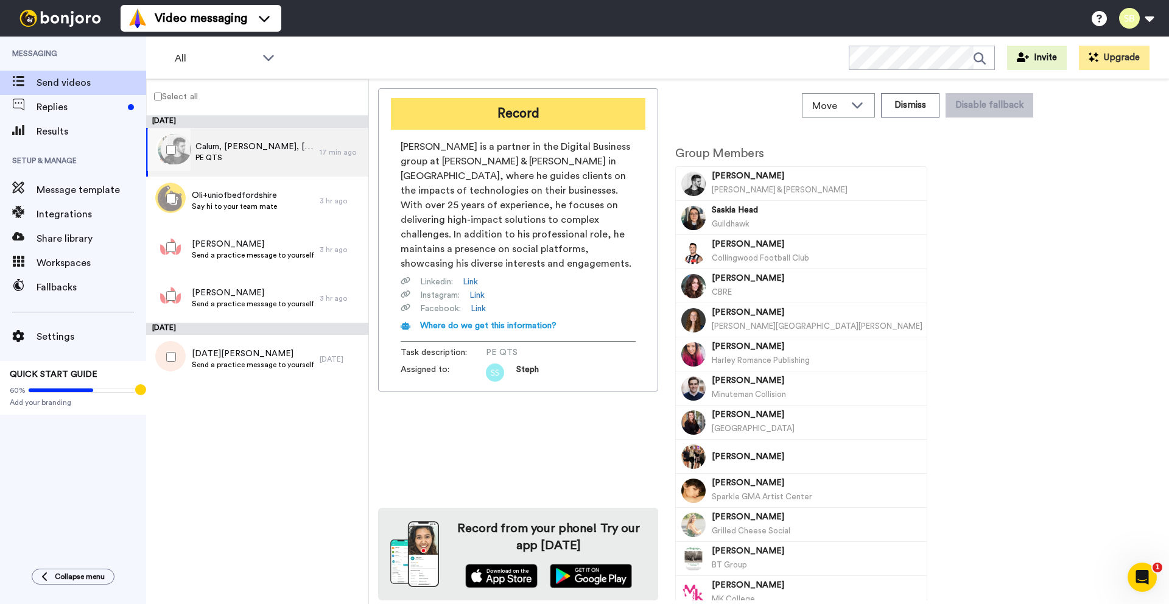
click at [437, 113] on button "Record" at bounding box center [518, 114] width 255 height 32
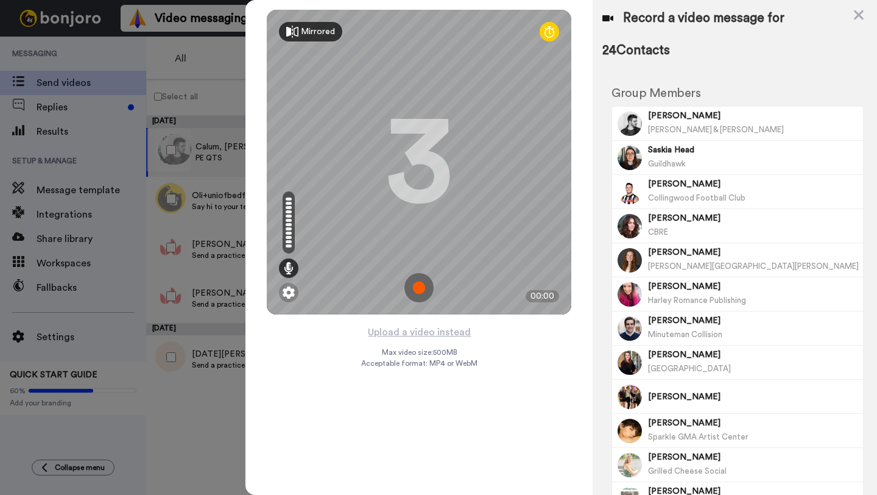
click at [297, 32] on icon at bounding box center [292, 32] width 12 height 12
click at [317, 32] on div "Mirror" at bounding box center [313, 32] width 24 height 12
click at [321, 37] on div "Mirrored" at bounding box center [318, 32] width 34 height 12
click at [420, 289] on img at bounding box center [418, 287] width 29 height 29
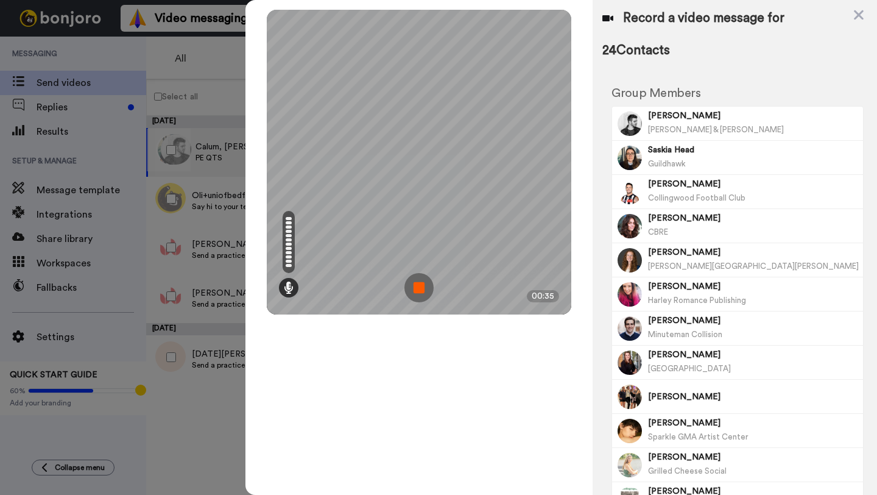
click at [420, 289] on img at bounding box center [418, 287] width 29 height 29
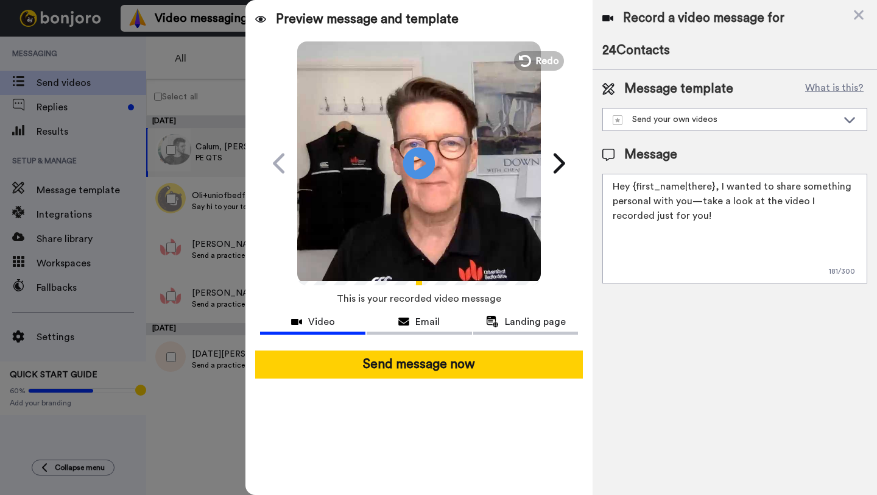
click at [424, 165] on icon "Play/Pause" at bounding box center [419, 163] width 32 height 58
click at [647, 122] on div "Send your own videos" at bounding box center [725, 119] width 225 height 12
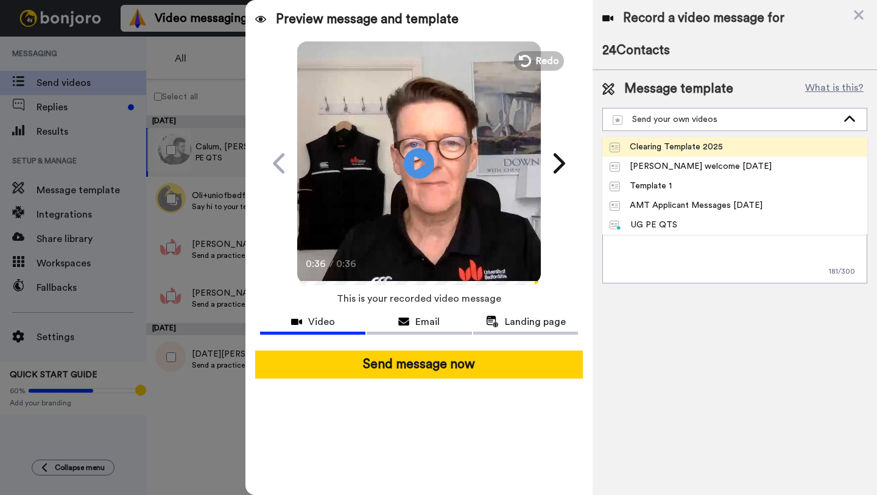
click at [647, 146] on div "Clearing Template 2025" at bounding box center [666, 147] width 113 height 12
type textarea "Hi there! I am so glad you have chosen the University of Bedfordshire. I can't …"
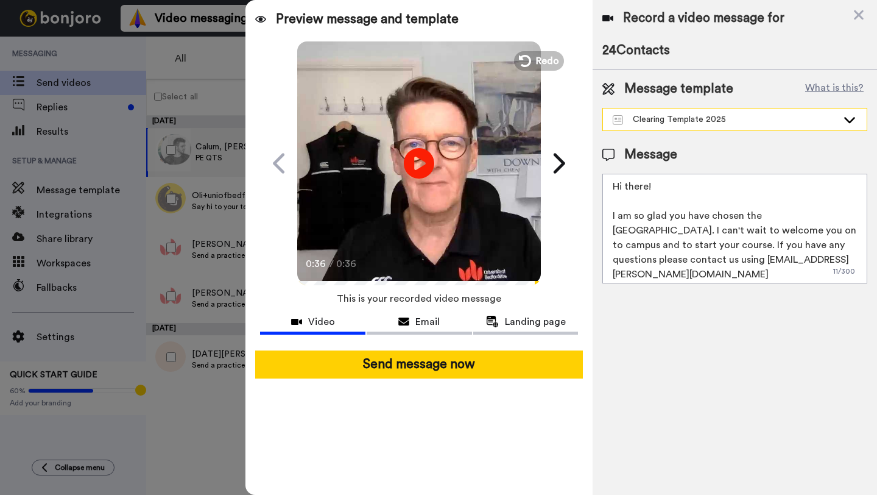
click at [848, 123] on icon at bounding box center [849, 119] width 15 height 12
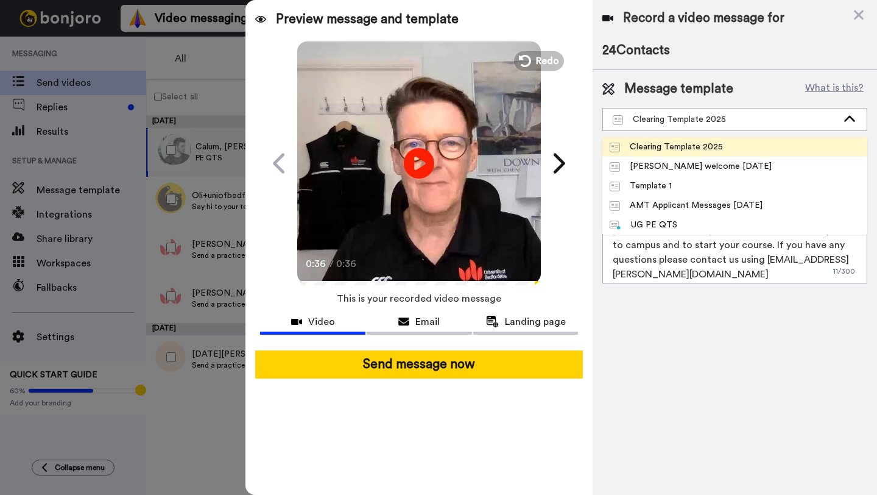
click at [692, 147] on div "Clearing Template 2025" at bounding box center [666, 147] width 113 height 12
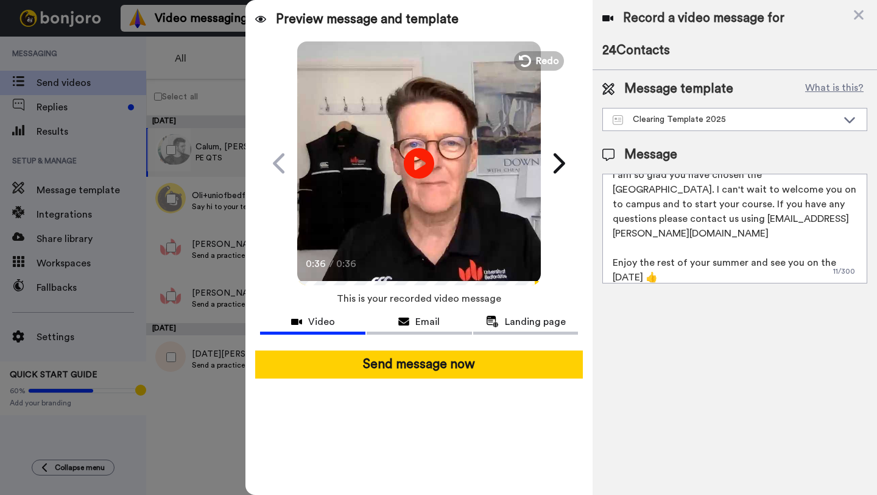
scroll to position [48, 0]
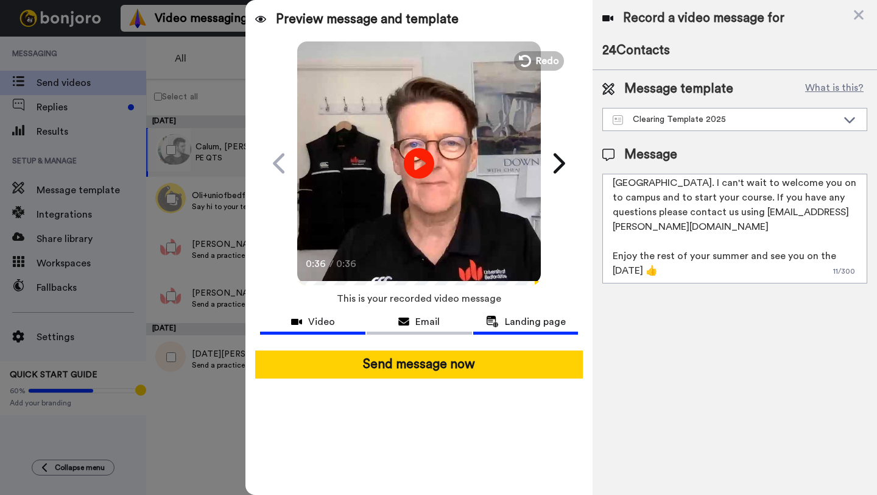
click at [558, 325] on span "Landing page" at bounding box center [535, 321] width 61 height 15
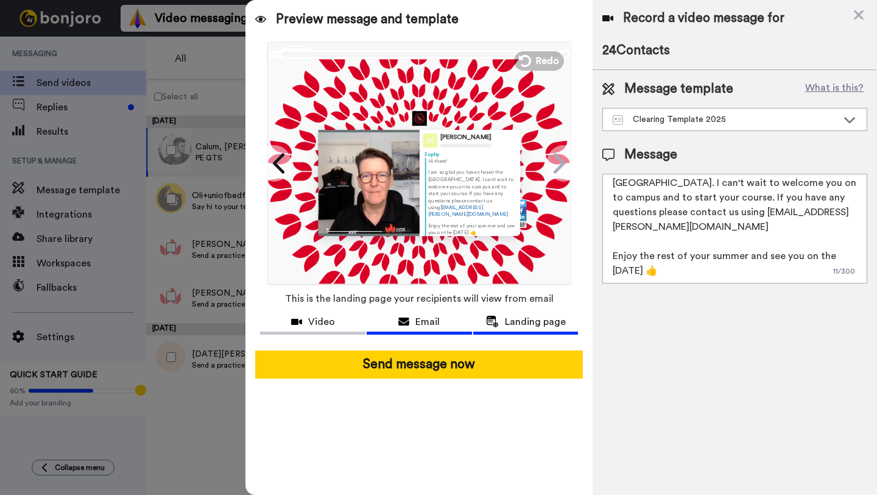
click at [447, 322] on div "Email" at bounding box center [419, 321] width 105 height 15
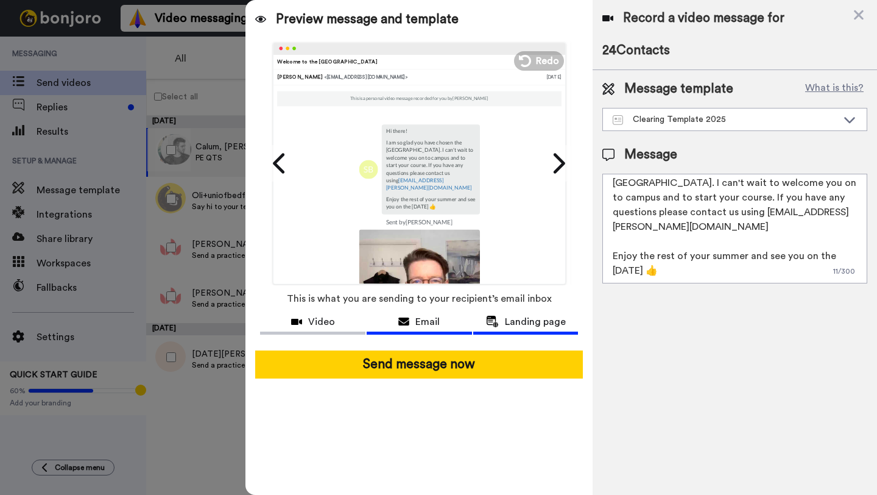
click at [513, 328] on span "Landing page" at bounding box center [535, 321] width 61 height 15
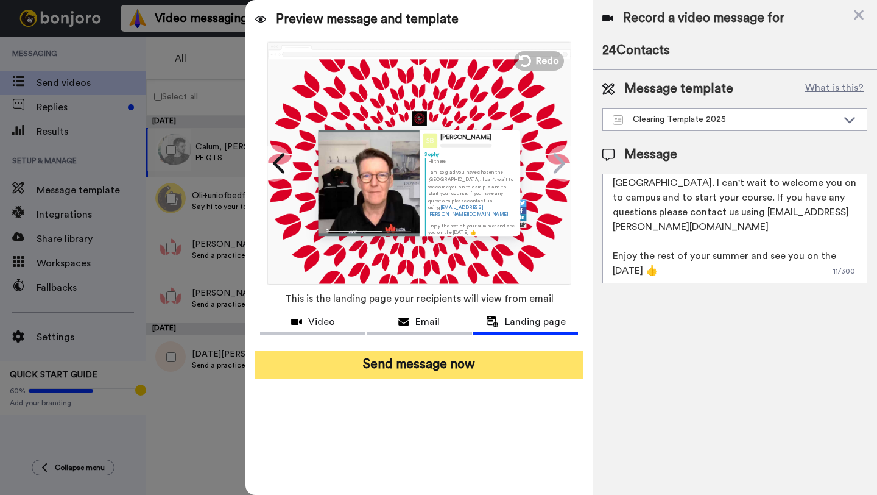
click at [485, 365] on button "Send message now" at bounding box center [419, 364] width 328 height 28
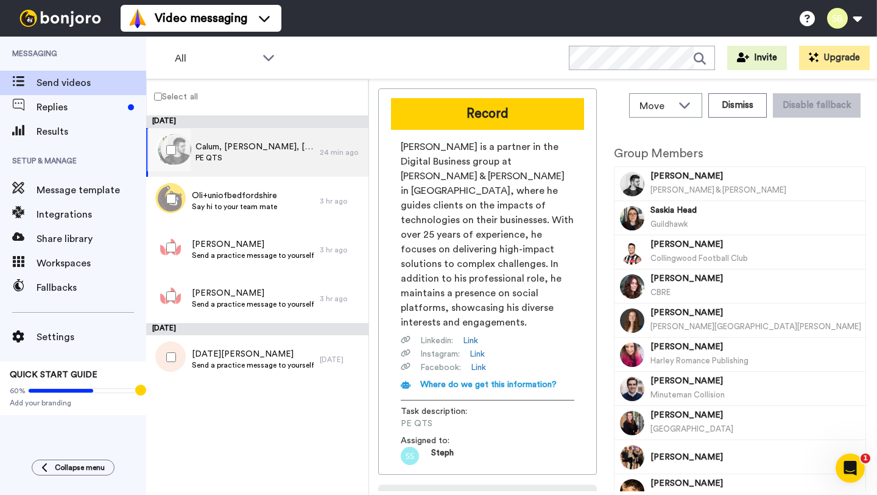
scroll to position [0, 0]
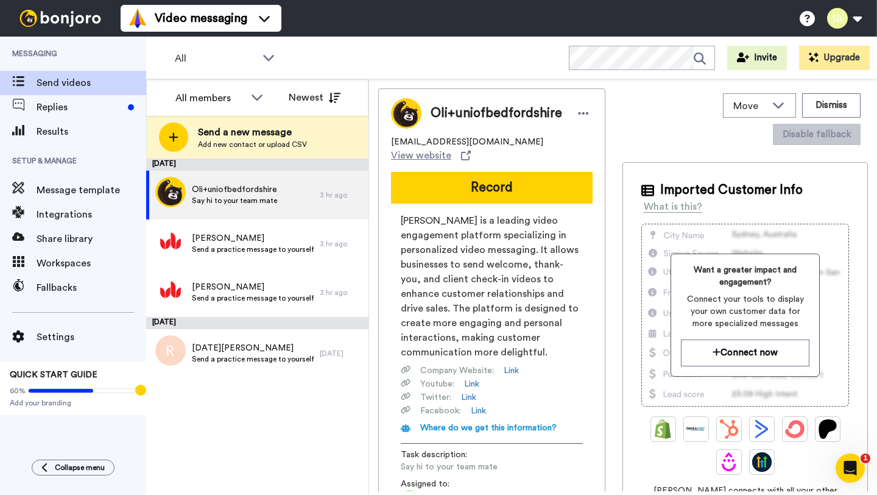
drag, startPoint x: 97, startPoint y: 177, endPoint x: 0, endPoint y: 361, distance: 208.4
click at [0, 357] on div "Messaging Send videos Replies Results Setup & Manage Message template Integrati…" at bounding box center [73, 242] width 146 height 411
